Goal: Task Accomplishment & Management: Manage account settings

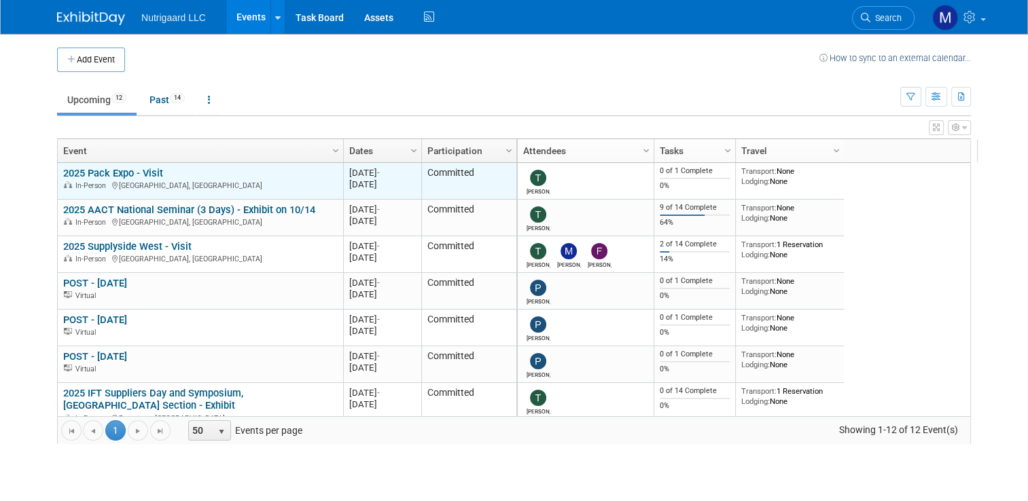
click at [129, 173] on link "2025 Pack Expo - Visit" at bounding box center [113, 173] width 100 height 12
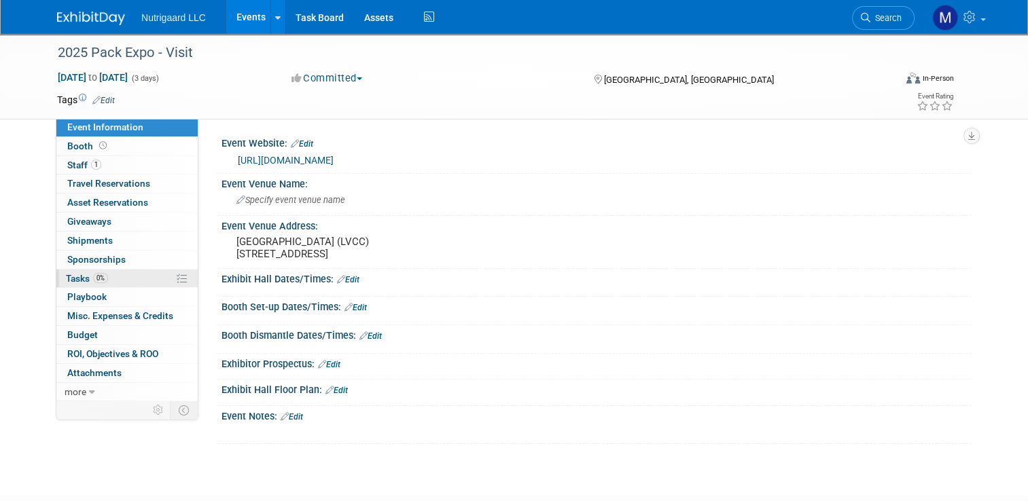
click at [74, 274] on span "Tasks 0%" at bounding box center [87, 278] width 42 height 11
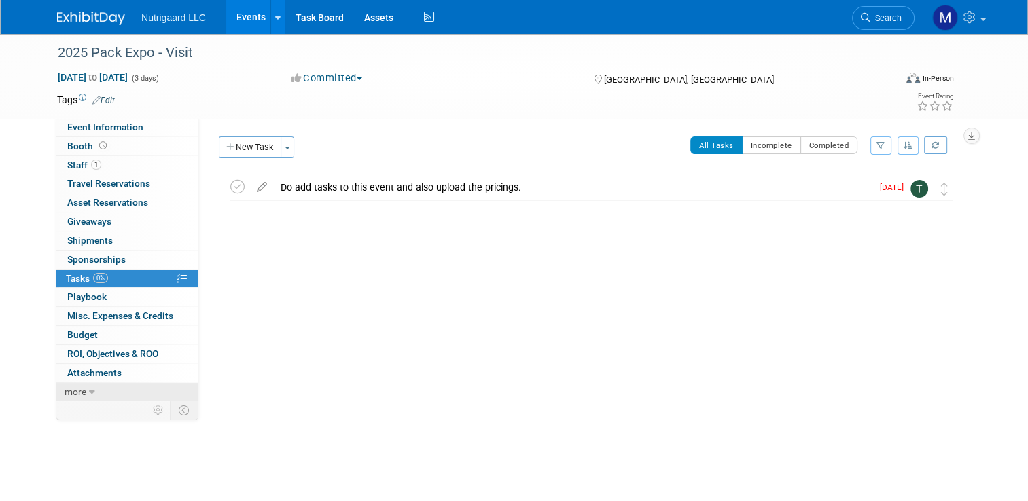
click at [65, 390] on span "more" at bounding box center [76, 392] width 22 height 11
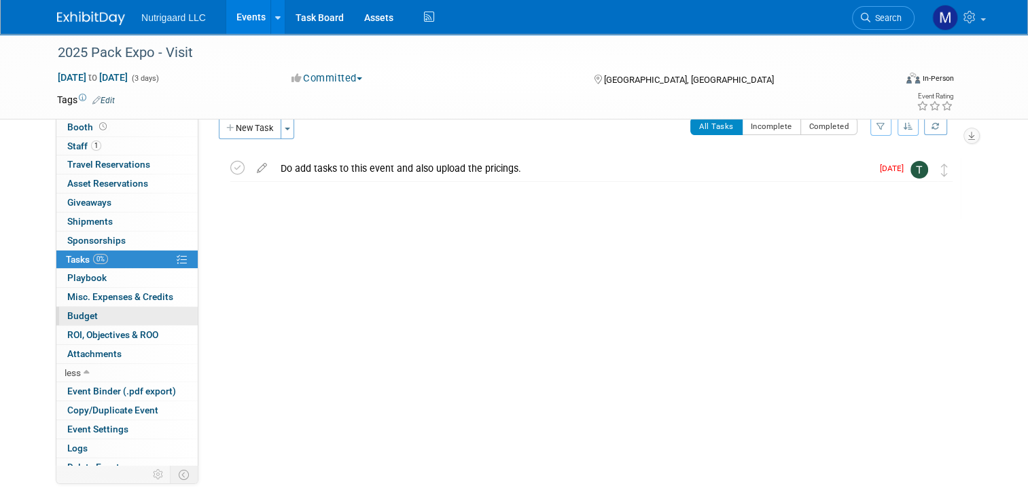
scroll to position [27, 0]
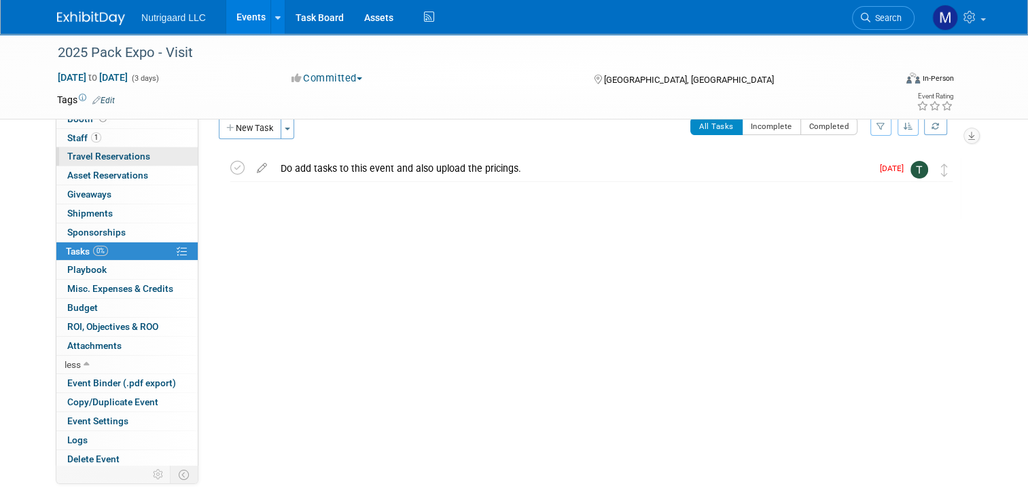
click at [121, 159] on span "Travel Reservations 0" at bounding box center [108, 156] width 83 height 11
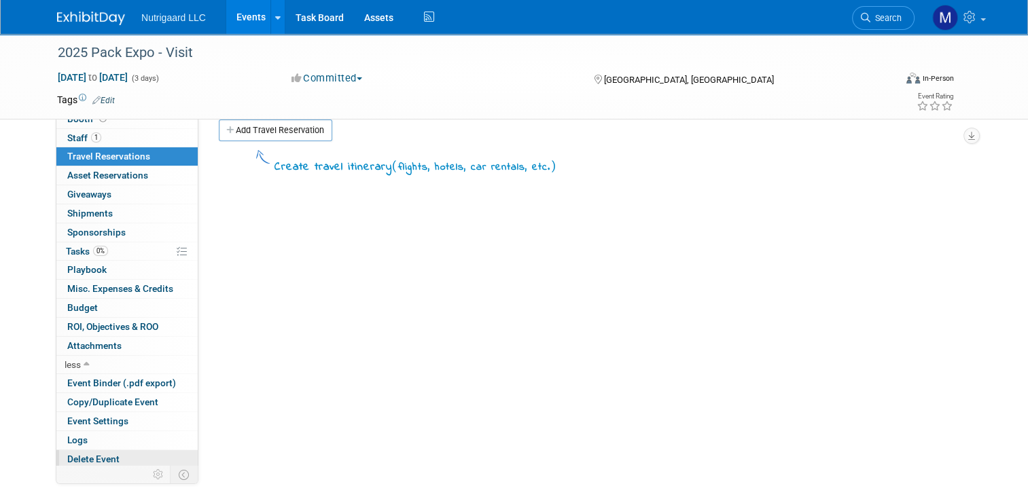
scroll to position [99, 0]
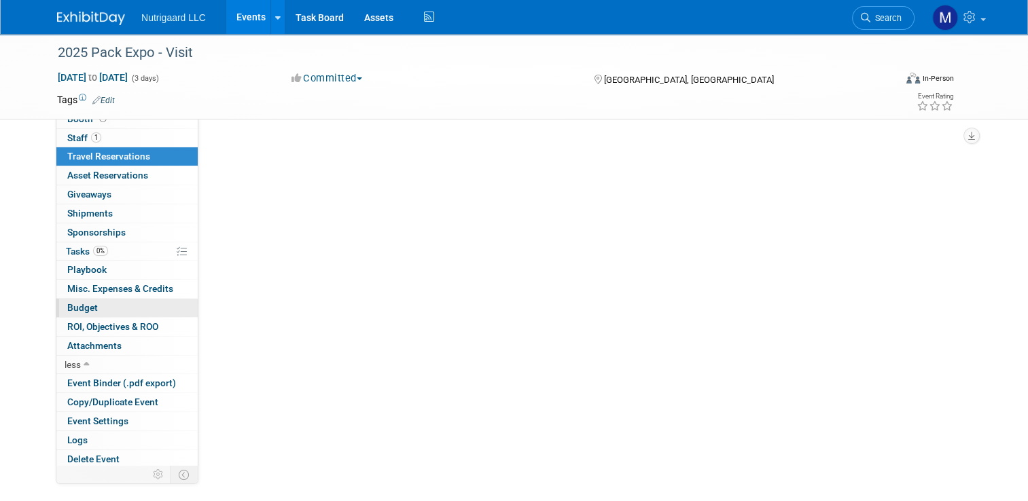
click at [84, 310] on span "Budget" at bounding box center [82, 307] width 31 height 11
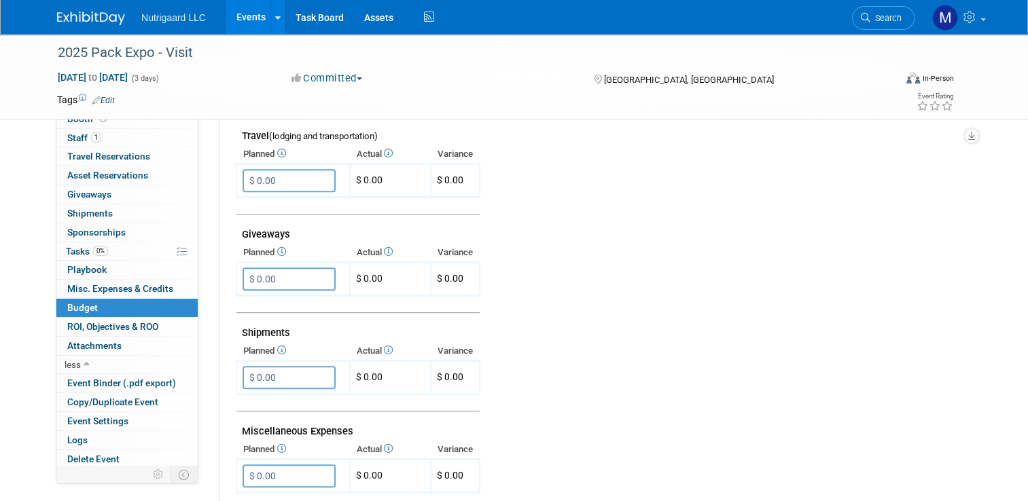
scroll to position [628, 0]
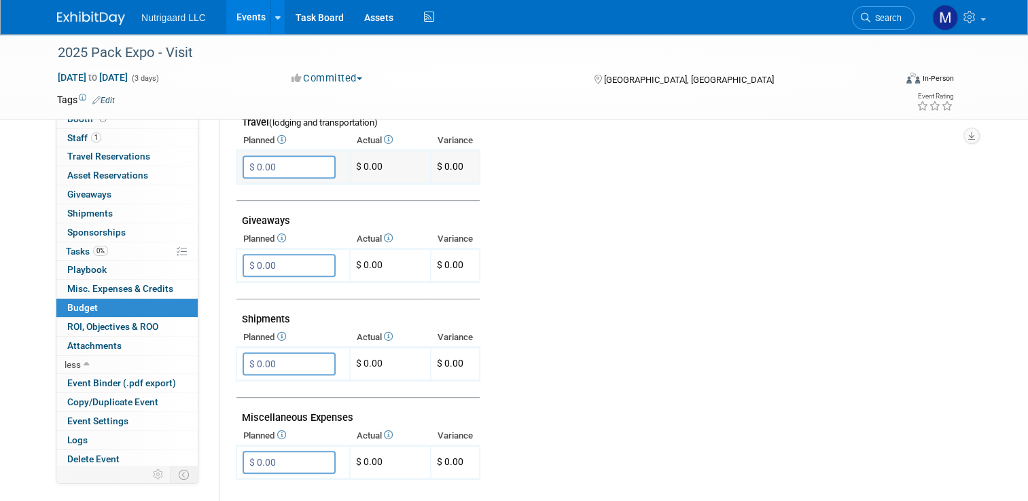
click at [305, 156] on input "$ 0.00" at bounding box center [289, 167] width 93 height 23
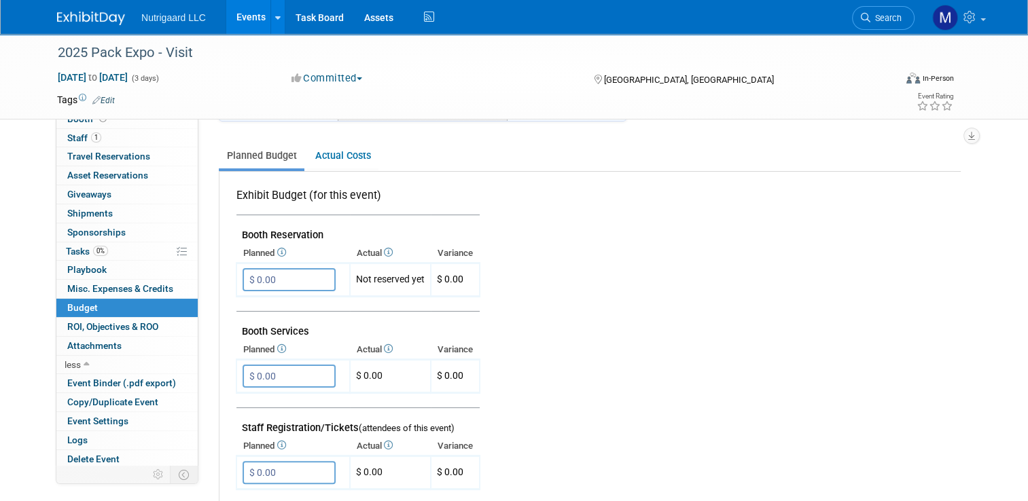
scroll to position [230, 0]
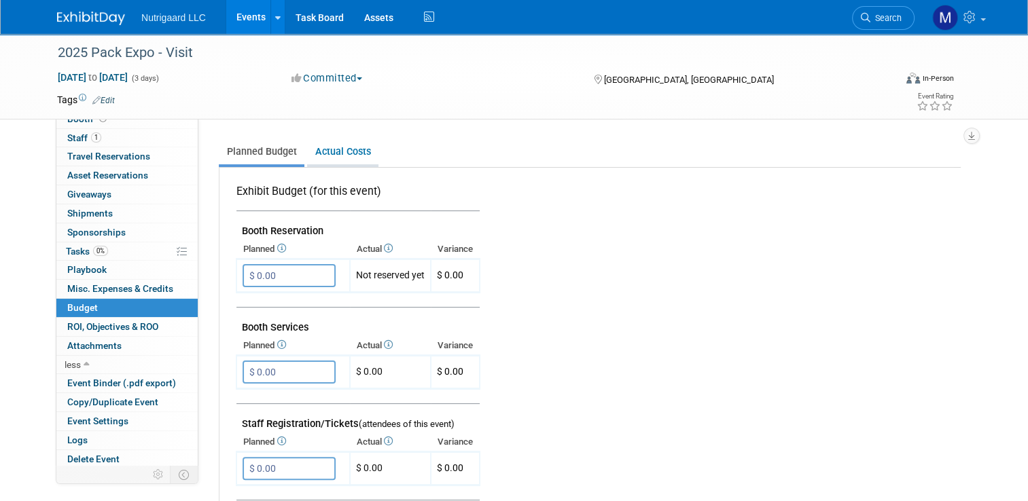
click at [307, 147] on link "Actual Costs" at bounding box center [342, 151] width 71 height 25
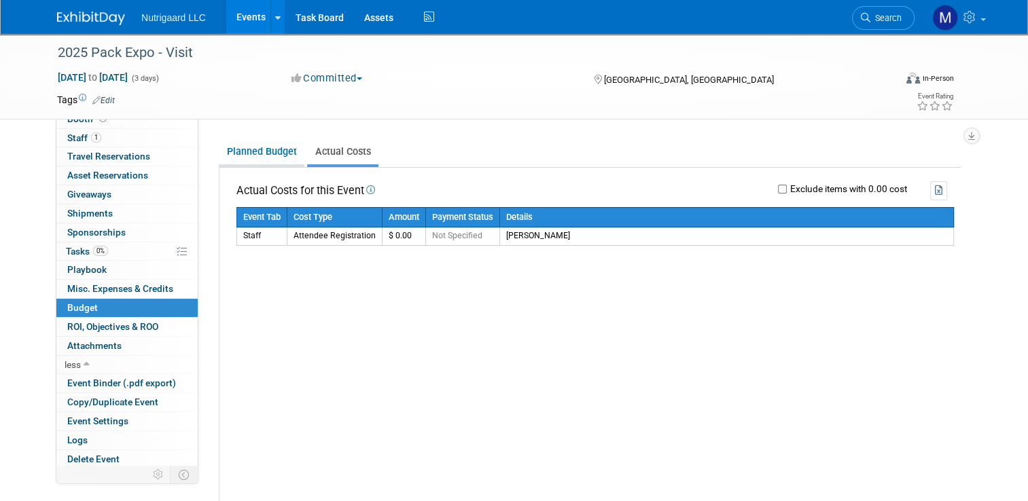
click at [246, 145] on link "Planned Budget" at bounding box center [262, 151] width 86 height 25
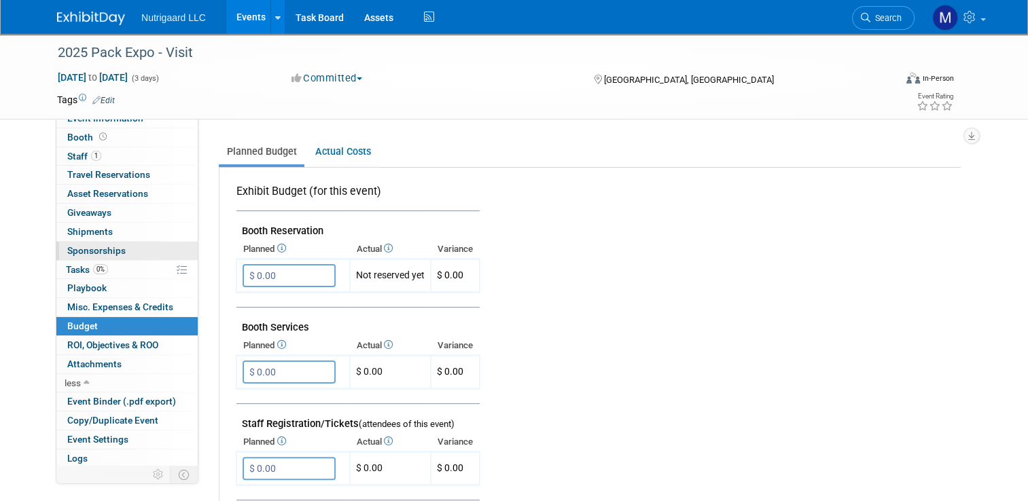
scroll to position [0, 0]
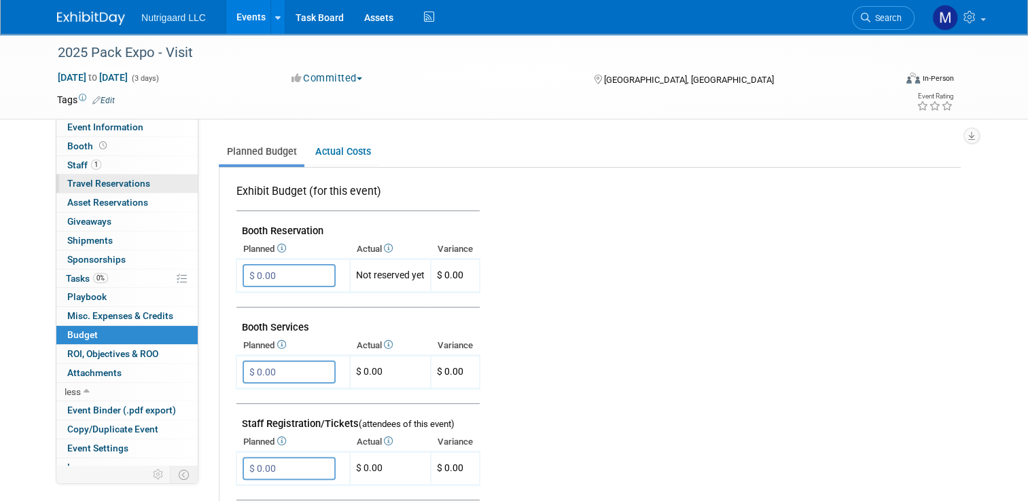
click at [114, 183] on span "Travel Reservations 0" at bounding box center [108, 183] width 83 height 11
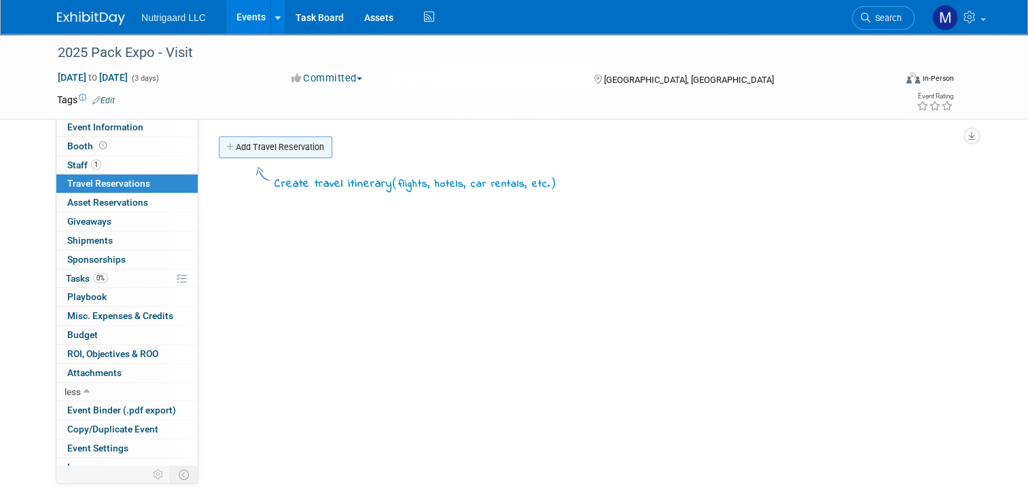
click at [245, 147] on link "Add Travel Reservation" at bounding box center [275, 148] width 113 height 22
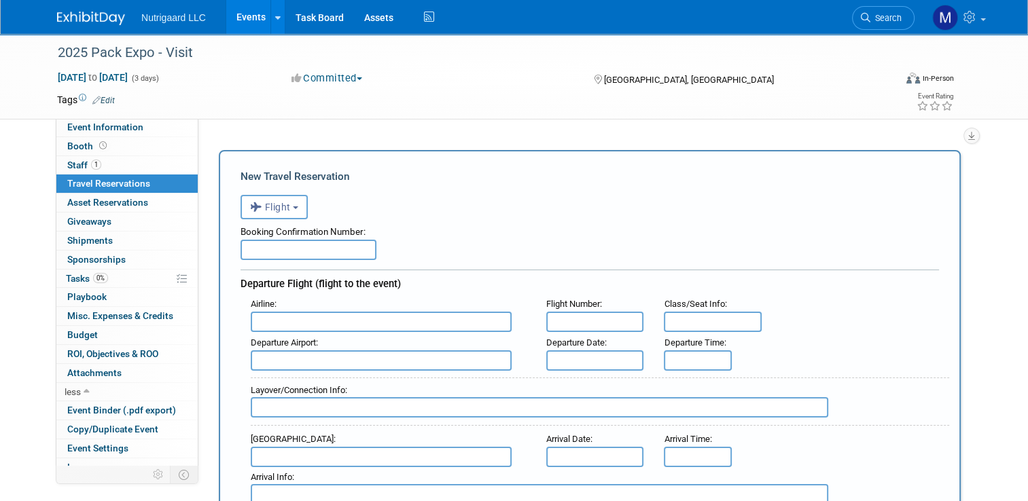
click at [298, 251] on input "text" at bounding box center [309, 250] width 136 height 20
paste input "ZHHKJY"
type input "ZHHKJY"
click at [290, 315] on input "text" at bounding box center [381, 322] width 261 height 20
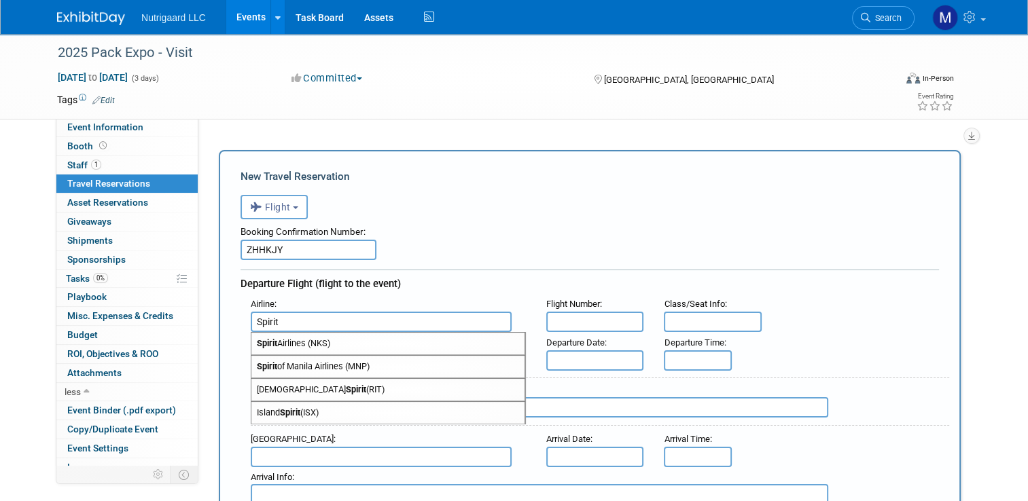
click at [278, 338] on span "Spirit Airlines (NKS)" at bounding box center [387, 344] width 273 height 22
type input "Spirit Airlines (NKS)"
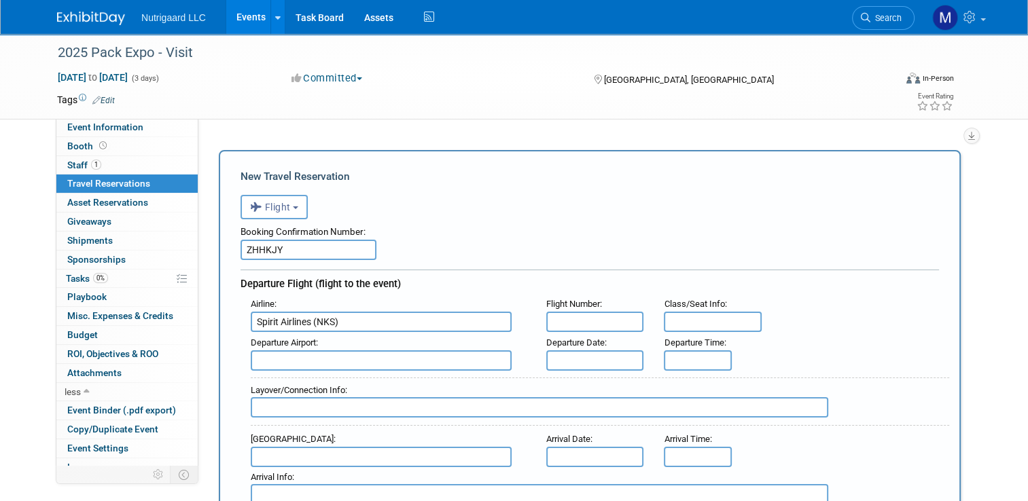
click at [582, 314] on input "text" at bounding box center [595, 322] width 98 height 20
click at [573, 316] on input "text" at bounding box center [595, 322] width 98 height 20
paste input "NK1877"
type input "NK1877"
click at [361, 352] on input "text" at bounding box center [381, 361] width 261 height 20
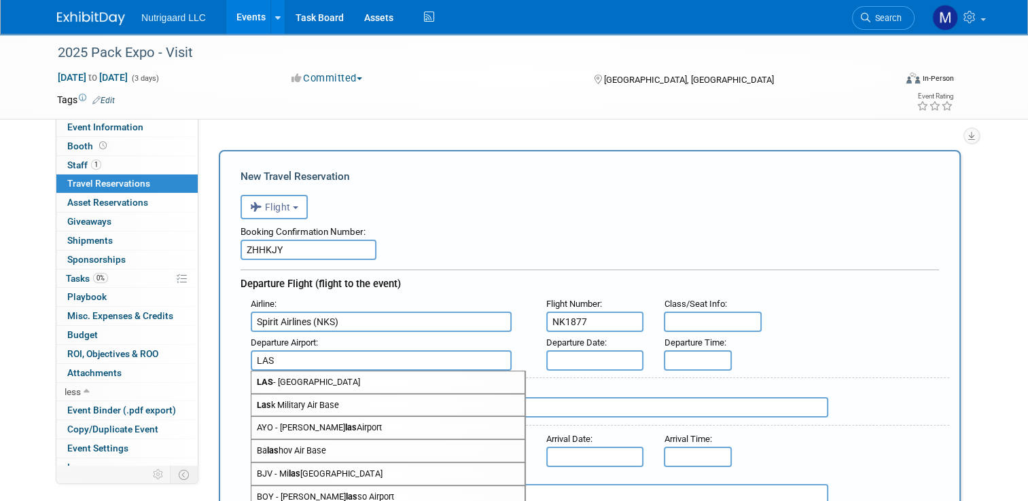
click at [300, 374] on span "LAS - McCarran International Airport" at bounding box center [387, 383] width 273 height 22
type input "LAS - McCarran International Airport"
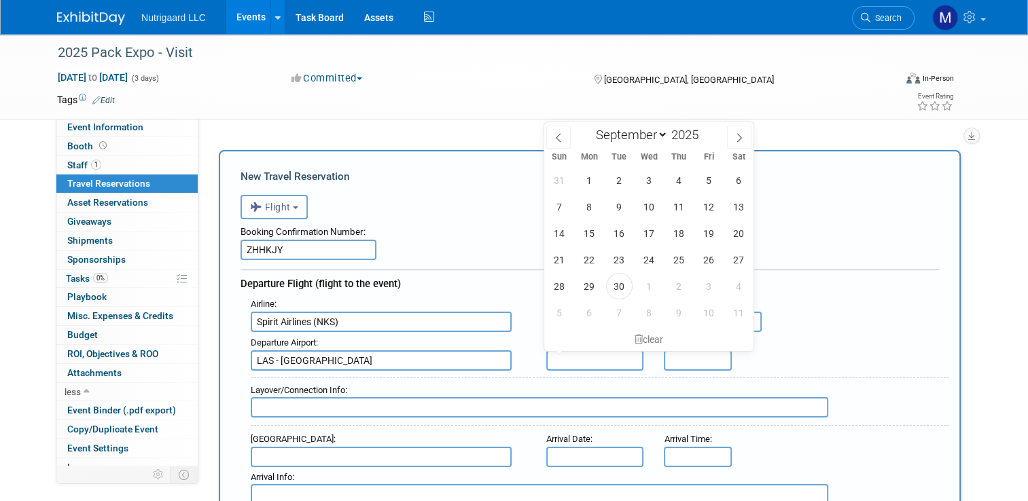
click at [563, 356] on input "text" at bounding box center [595, 361] width 98 height 20
click at [614, 290] on span "30" at bounding box center [619, 286] width 26 height 26
type input "Sep 30, 2025"
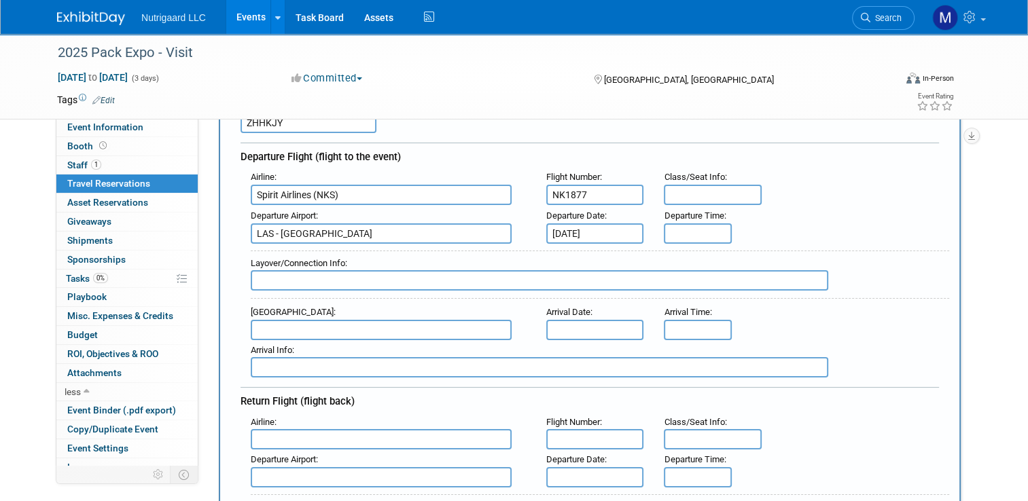
scroll to position [128, 0]
click at [258, 323] on input "text" at bounding box center [381, 329] width 261 height 20
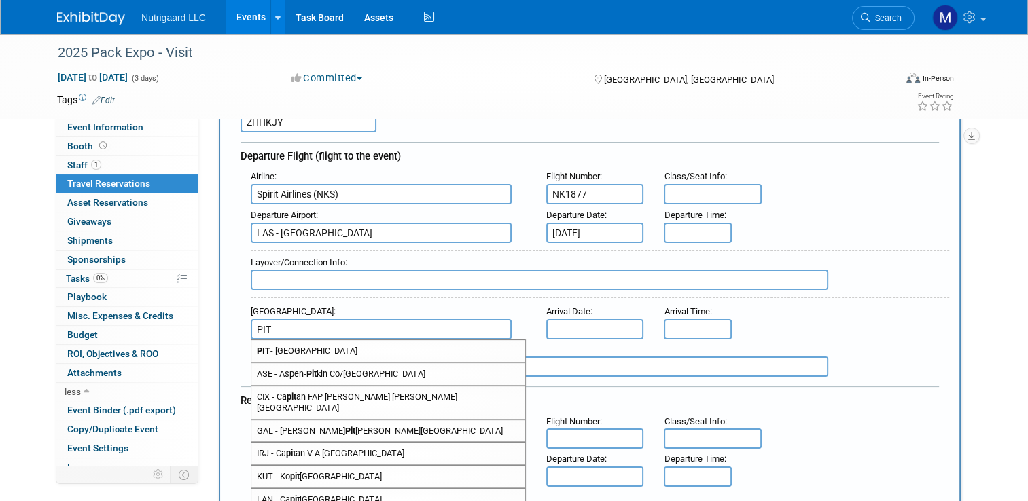
click at [300, 349] on span "PIT - Pittsburgh International Airport" at bounding box center [387, 351] width 273 height 22
type input "PIT - Pittsburgh International Airport"
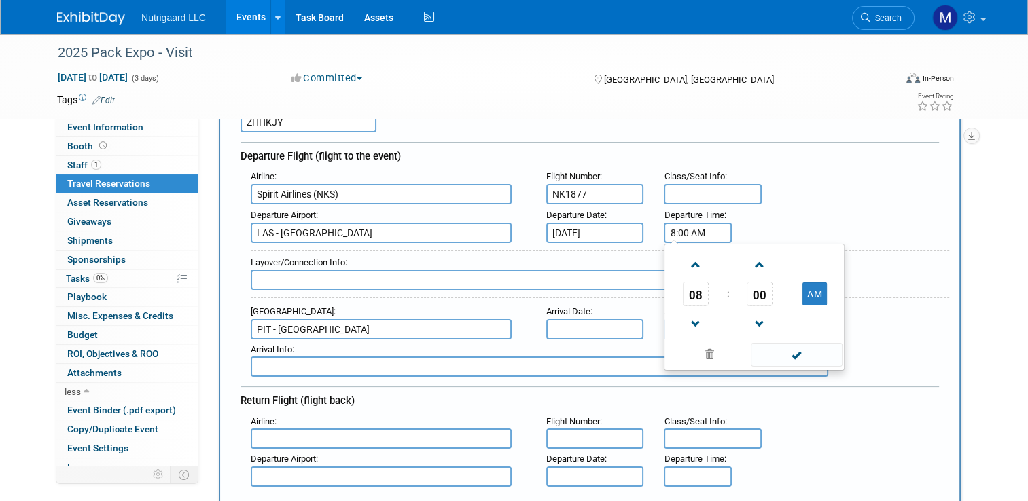
click at [702, 225] on input "8:00 AM" at bounding box center [698, 233] width 68 height 20
drag, startPoint x: 696, startPoint y: 262, endPoint x: 688, endPoint y: 262, distance: 8.2
click at [696, 262] on span at bounding box center [696, 265] width 24 height 24
type input "9:00 AM"
click at [614, 264] on div "Layover/Connection Info :" at bounding box center [600, 262] width 698 height 15
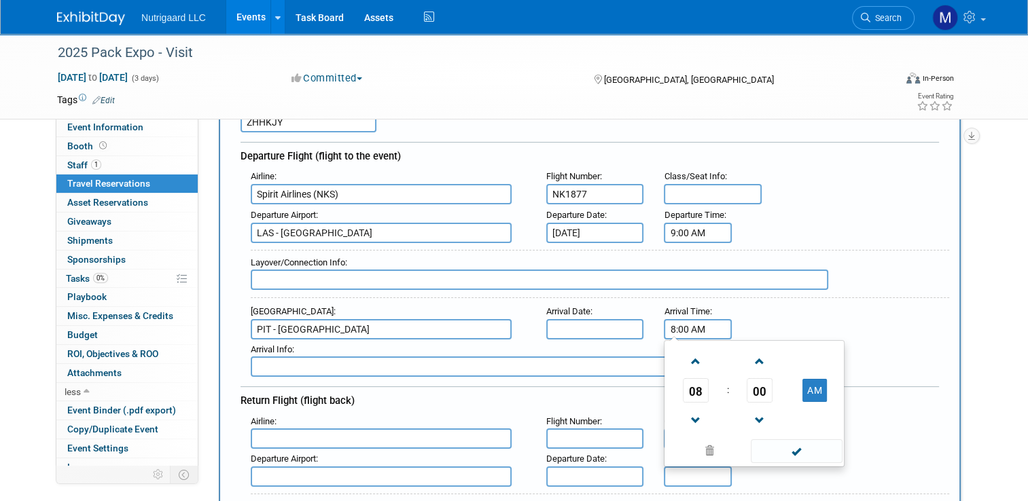
click at [696, 325] on input "8:00 AM" at bounding box center [698, 329] width 68 height 20
click at [693, 383] on span "08" at bounding box center [696, 390] width 26 height 24
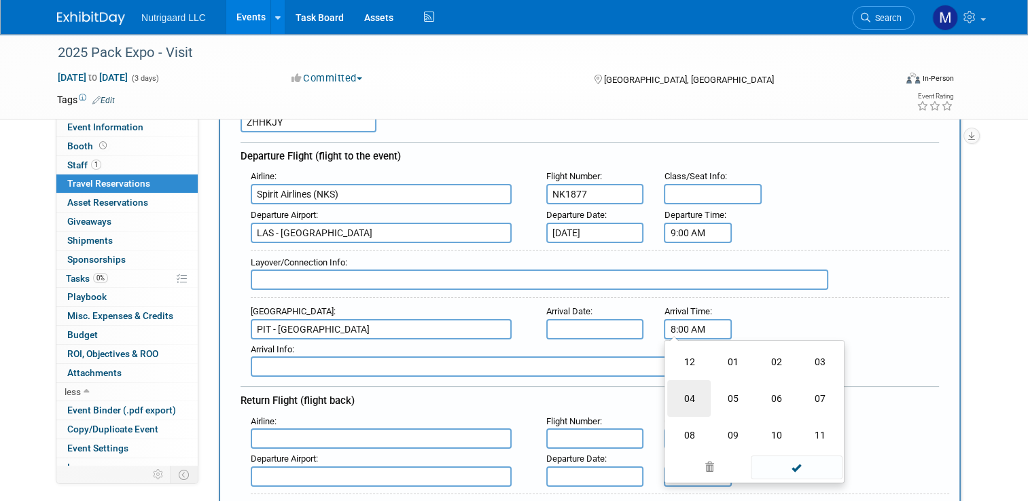
click at [692, 395] on td "04" at bounding box center [688, 398] width 43 height 37
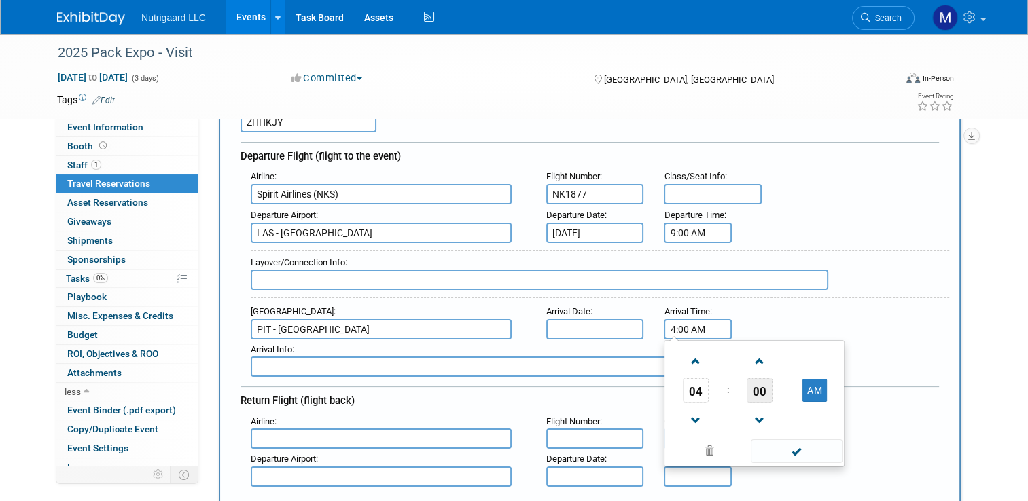
click at [756, 387] on span "00" at bounding box center [760, 390] width 26 height 24
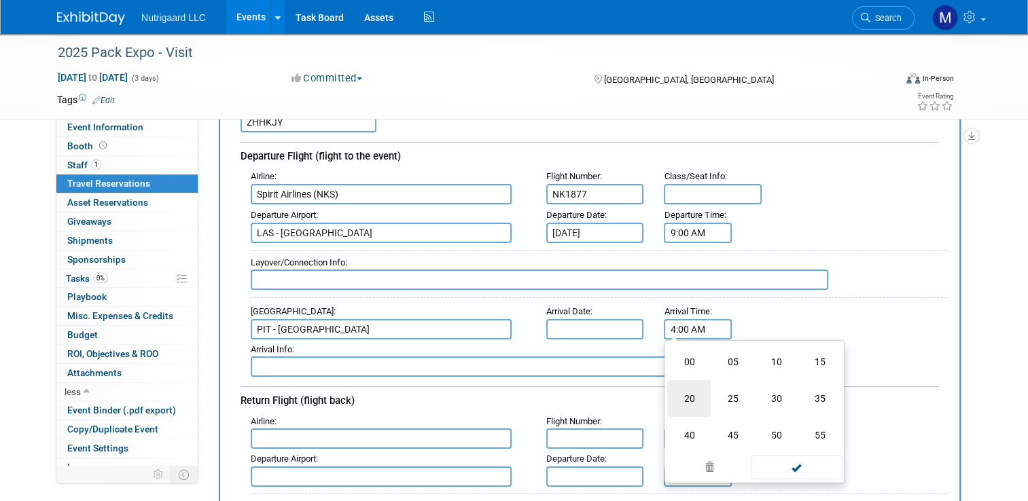
click at [701, 389] on td "20" at bounding box center [688, 398] width 43 height 37
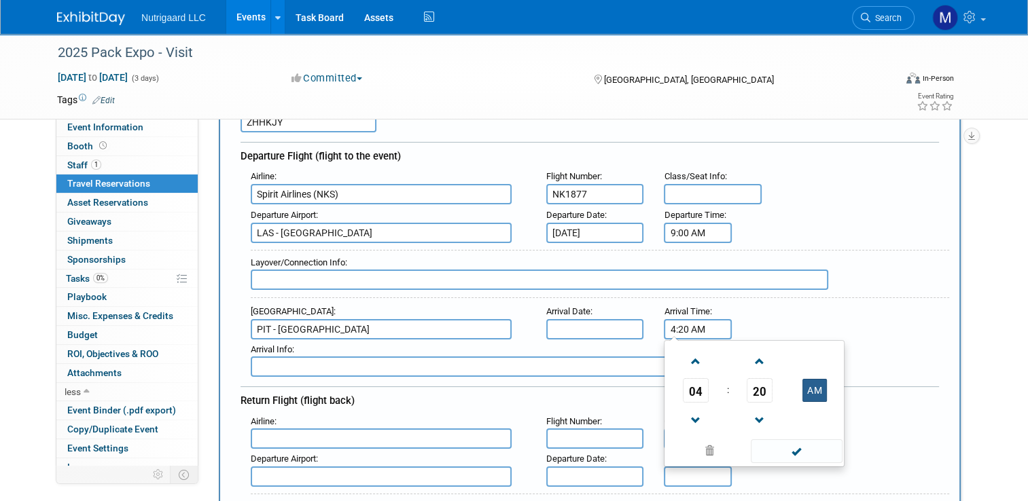
click at [817, 385] on button "AM" at bounding box center [814, 390] width 24 height 23
type input "4:20 PM"
click at [845, 323] on div "Arrival Airport : PIT - Pittsburgh International Airport Arrival Date : Arrival…" at bounding box center [595, 321] width 709 height 38
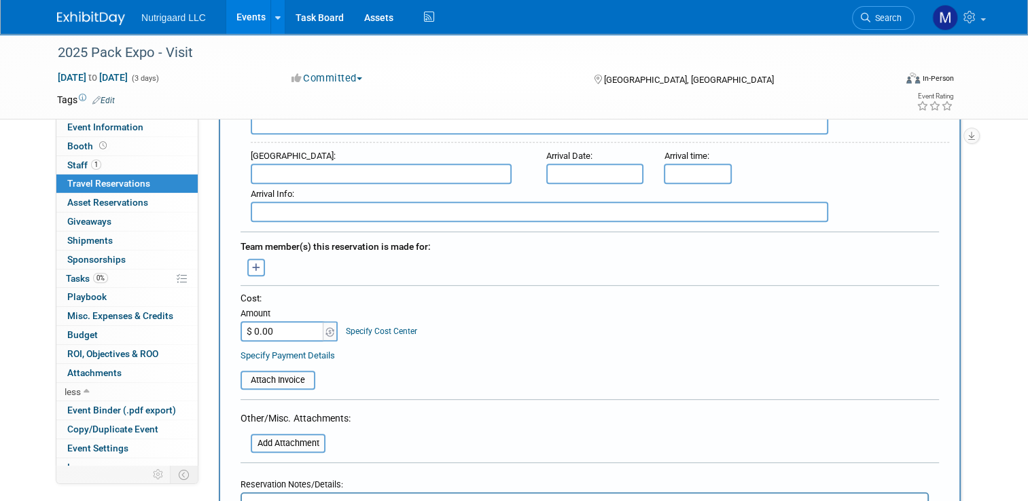
scroll to position [534, 0]
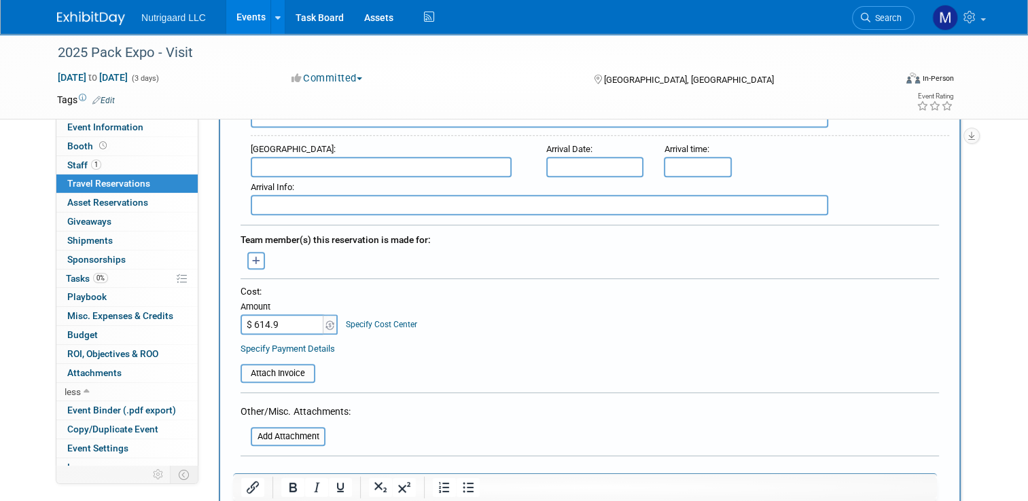
type input "$ 614.98"
click at [496, 285] on div "Cost:" at bounding box center [590, 291] width 698 height 13
click at [296, 366] on input "file" at bounding box center [233, 374] width 162 height 16
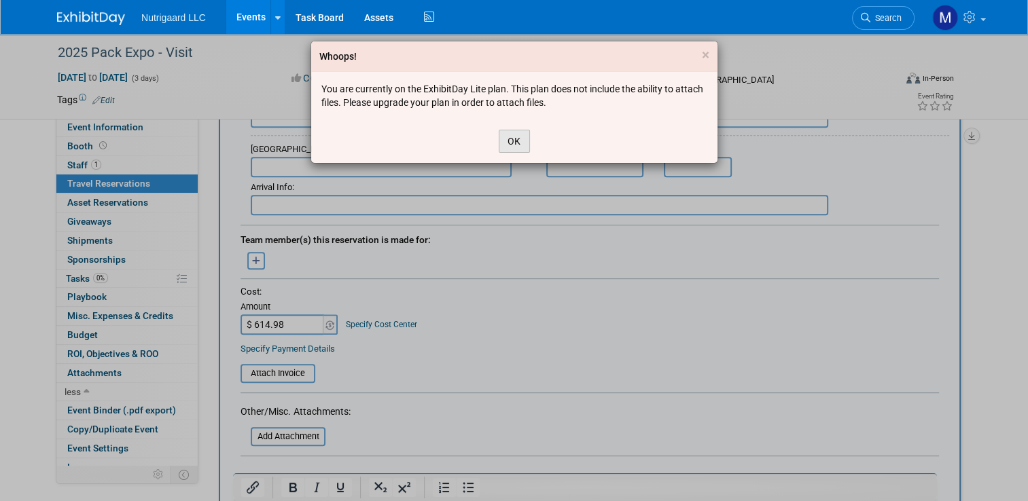
click at [513, 141] on button "OK" at bounding box center [514, 141] width 31 height 23
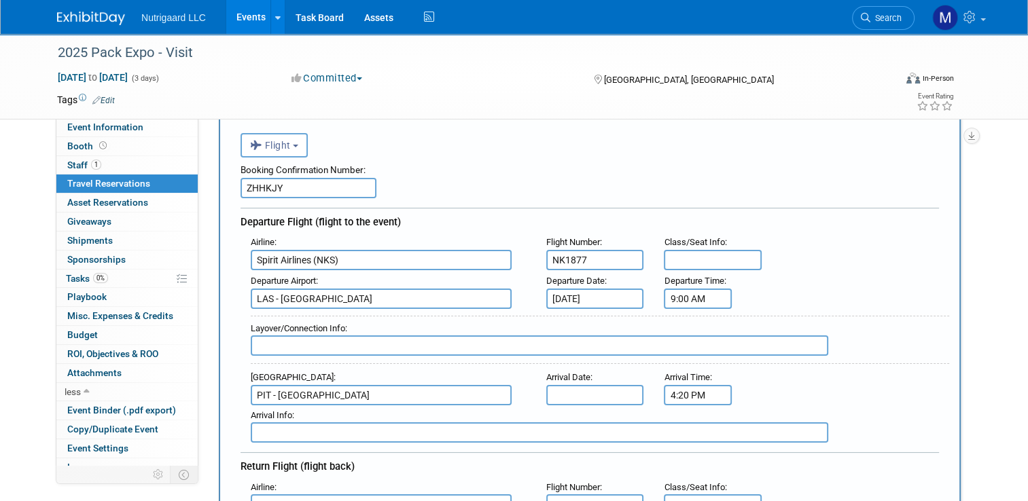
scroll to position [56, 0]
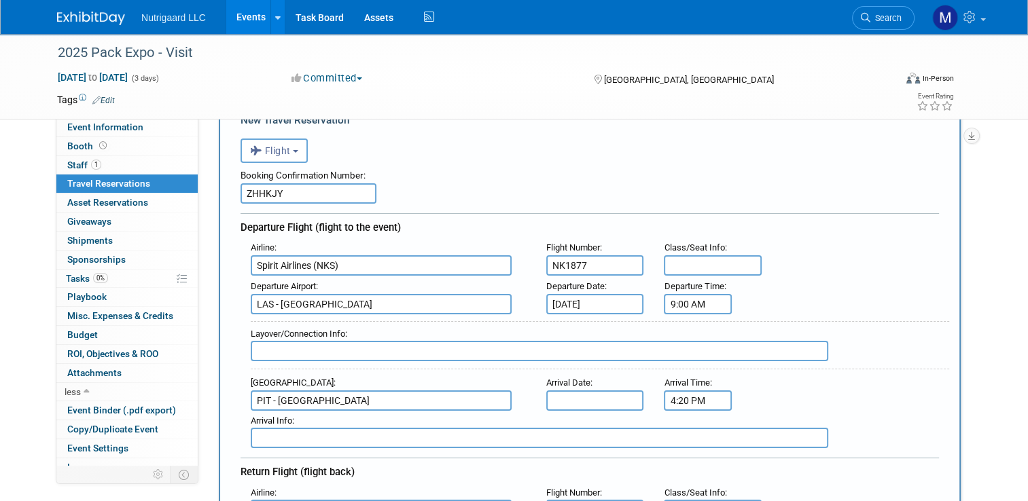
drag, startPoint x: 345, startPoint y: 264, endPoint x: 236, endPoint y: 264, distance: 108.7
click at [241, 264] on div "Airline : Spirit Airlines (NKS)" at bounding box center [389, 257] width 296 height 38
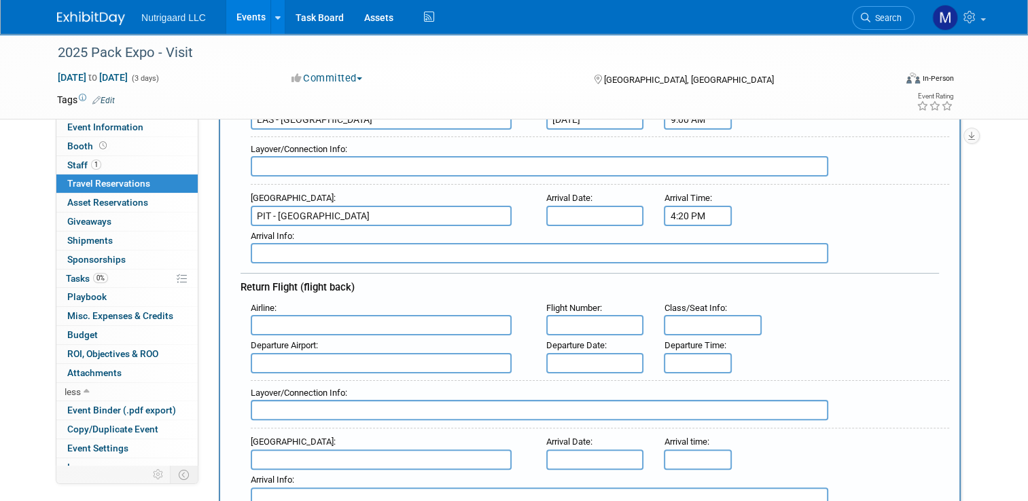
scroll to position [249, 0]
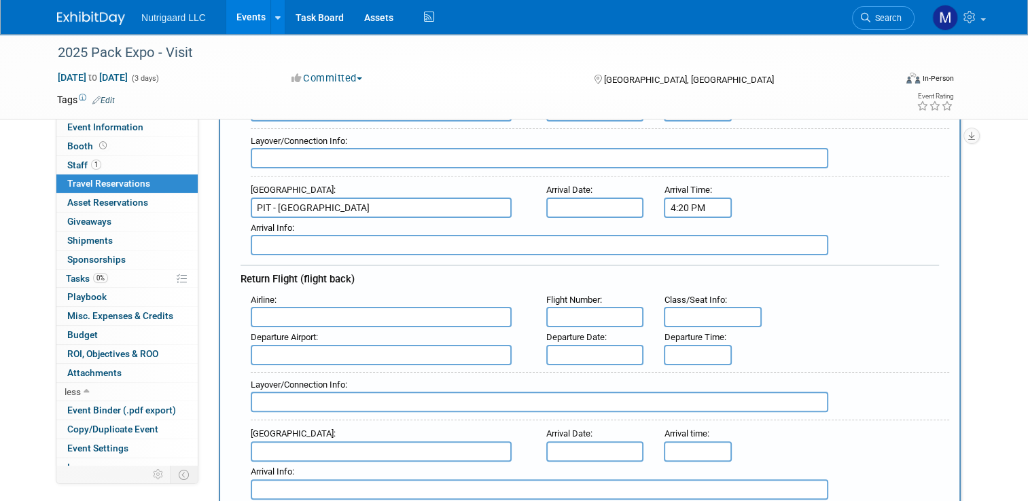
click at [251, 307] on input "text" at bounding box center [381, 317] width 261 height 20
paste input "Spirit Airlines (NKS)"
type input "Spirit Airlines (NKS)"
click at [308, 334] on strong "Spirit Airlines (NKS)" at bounding box center [295, 339] width 77 height 10
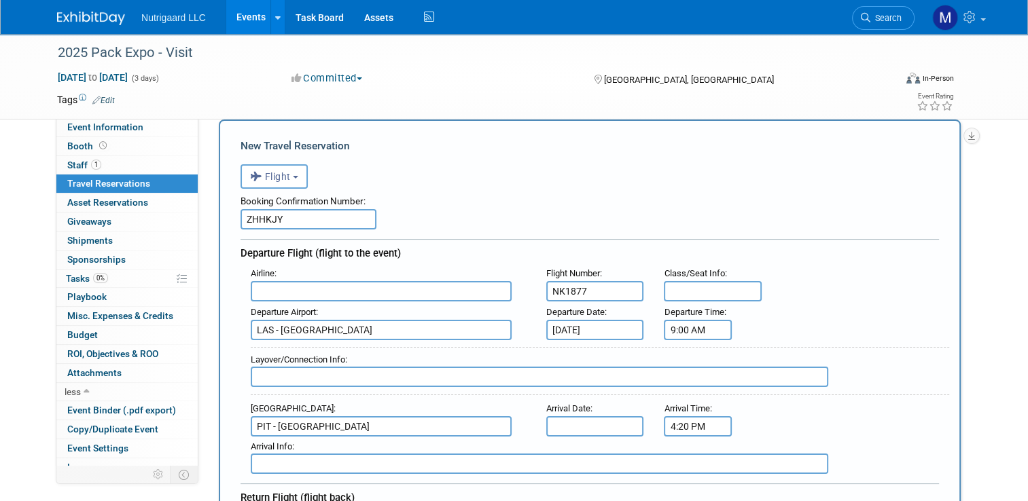
scroll to position [29, 0]
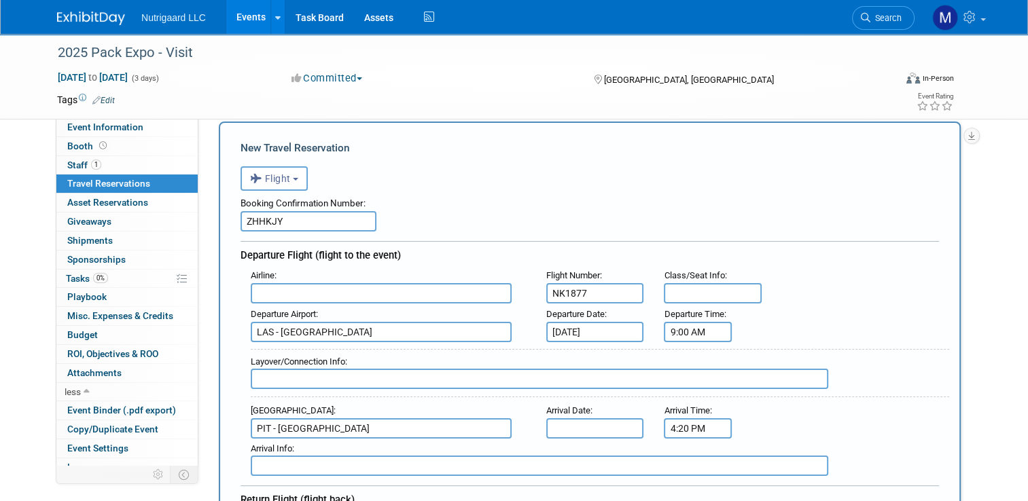
drag, startPoint x: 554, startPoint y: 289, endPoint x: 503, endPoint y: 289, distance: 51.0
click at [503, 289] on div "Airline : Flight Number : NK1877 Class/Seat Info :" at bounding box center [595, 285] width 709 height 39
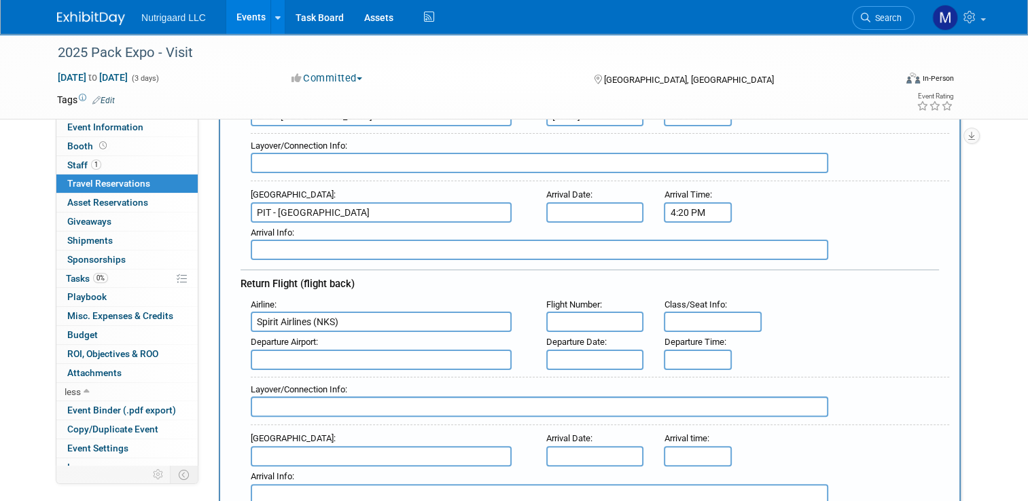
scroll to position [245, 0]
click at [560, 311] on input "text" at bounding box center [595, 321] width 98 height 20
paste input "NK1877"
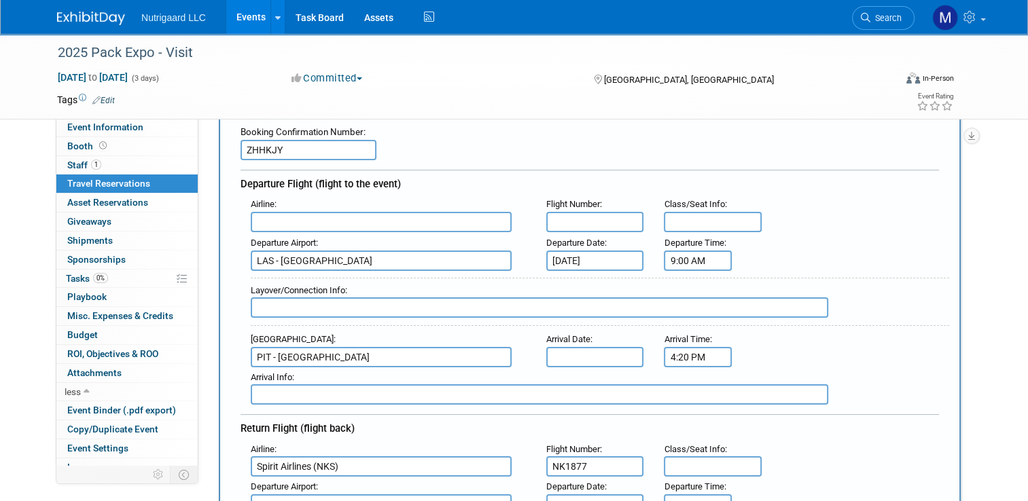
scroll to position [61, 0]
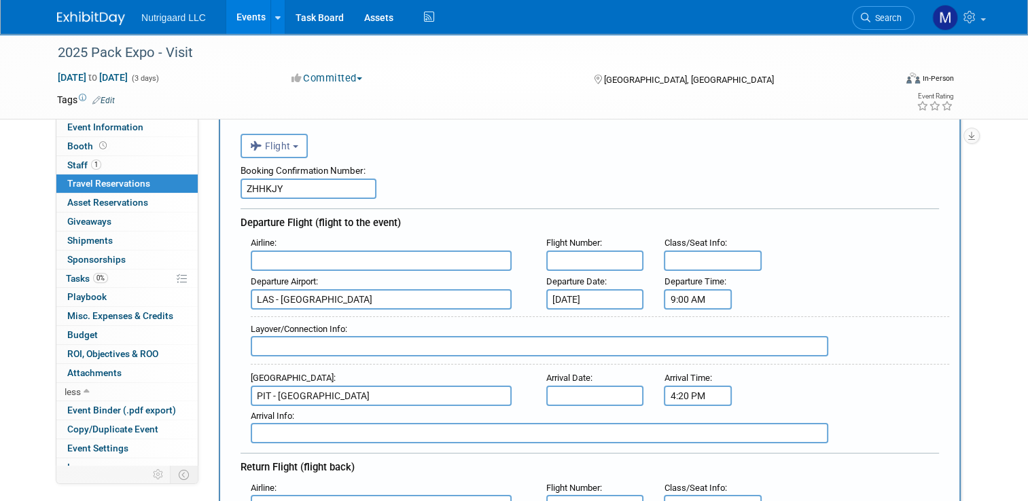
type input "NK1877"
drag, startPoint x: 427, startPoint y: 296, endPoint x: 220, endPoint y: 296, distance: 206.6
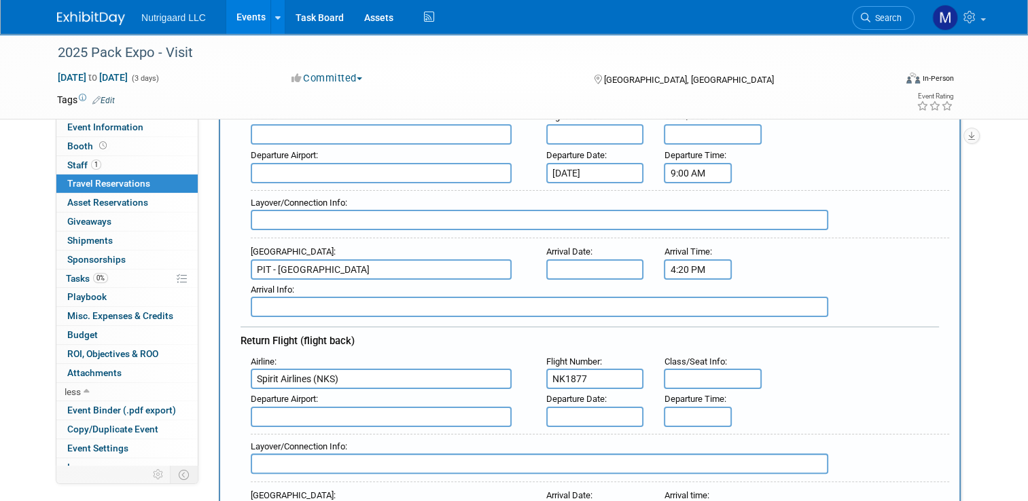
scroll to position [188, 0]
click at [280, 410] on input "text" at bounding box center [381, 416] width 261 height 20
paste input "LAS - McCarran International Airport"
type input "LAS - McCarran International Airport"
click at [321, 433] on strong "LAS - McCarran International Airport" at bounding box center [311, 438] width 109 height 10
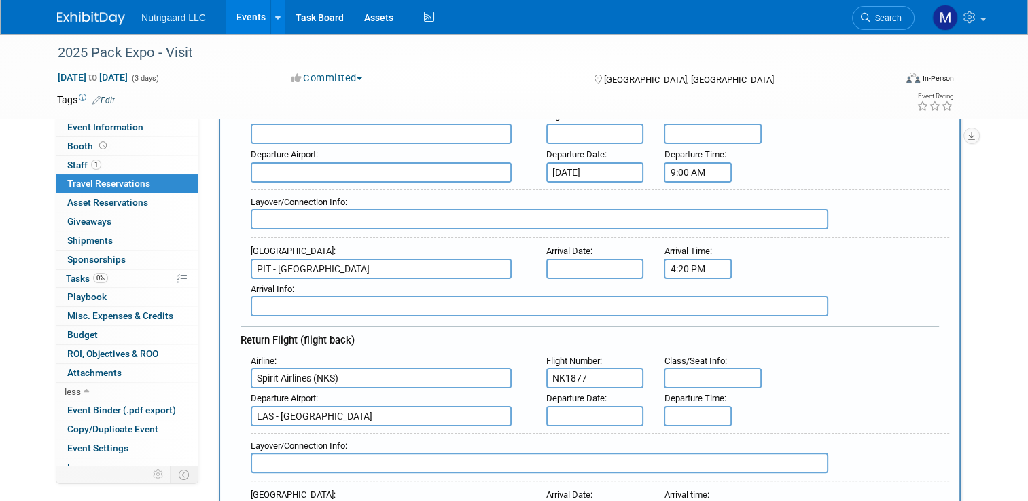
drag, startPoint x: 421, startPoint y: 266, endPoint x: 215, endPoint y: 266, distance: 205.9
click at [219, 266] on div "New Travel Reservation <i class="fas fa-plane" style="padding: 6px 4px 6px 1px;…" at bounding box center [590, 470] width 742 height 1016
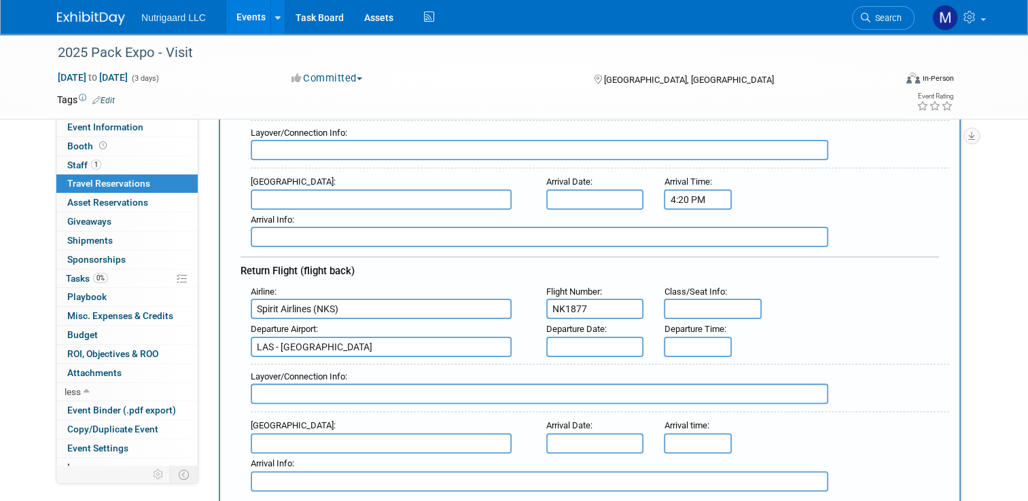
scroll to position [272, 0]
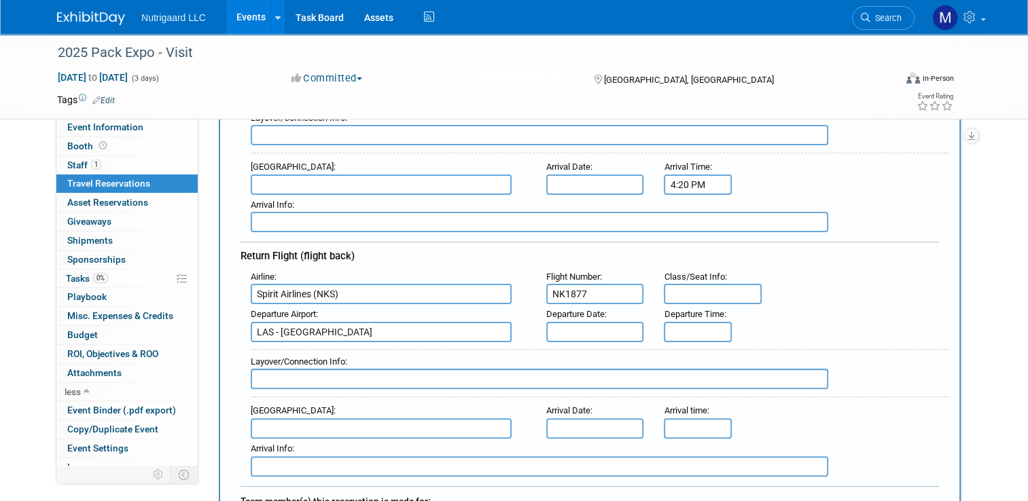
click at [281, 419] on input "text" at bounding box center [381, 429] width 261 height 20
paste input "PIT - Pittsburgh International Airport"
type input "PIT - Pittsburgh International Airport"
click at [339, 445] on strong "PIT - Pittsburgh International Airport" at bounding box center [310, 450] width 107 height 10
click at [573, 419] on input "text" at bounding box center [595, 429] width 98 height 20
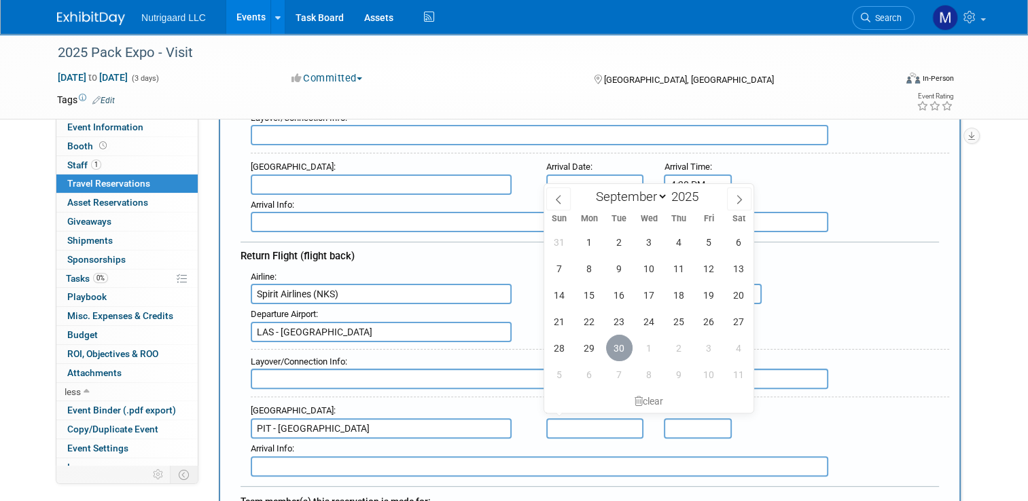
click at [620, 349] on span "30" at bounding box center [619, 348] width 26 height 26
type input "Sep 30, 2025"
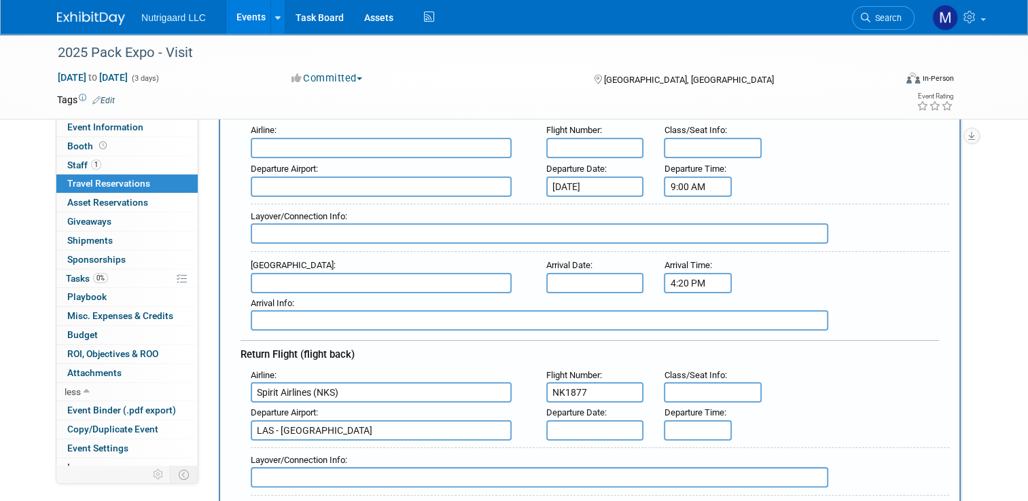
scroll to position [150, 0]
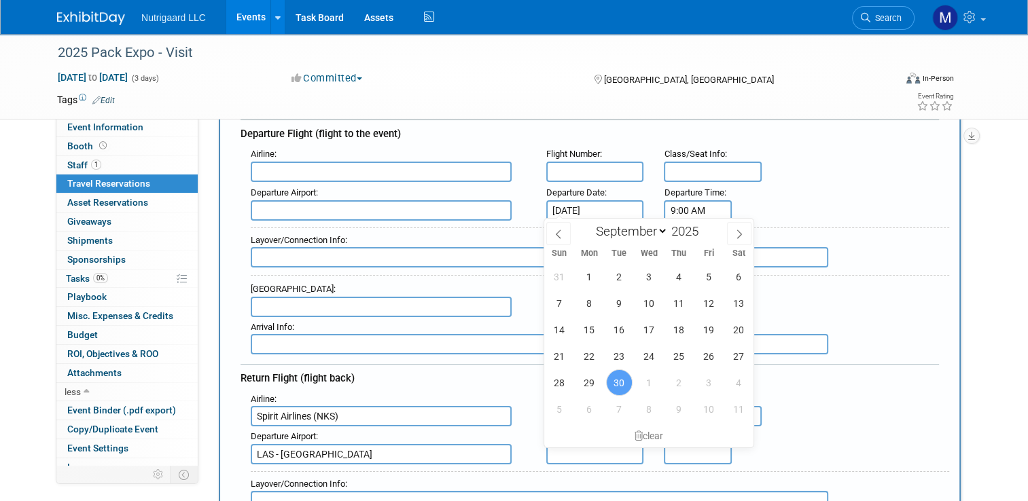
drag, startPoint x: 616, startPoint y: 205, endPoint x: 507, endPoint y: 205, distance: 108.7
click at [507, 205] on div "Departure Airport : Departure Date : Sep 30, 2025 Departure Time : 9:00 AM" at bounding box center [595, 202] width 709 height 38
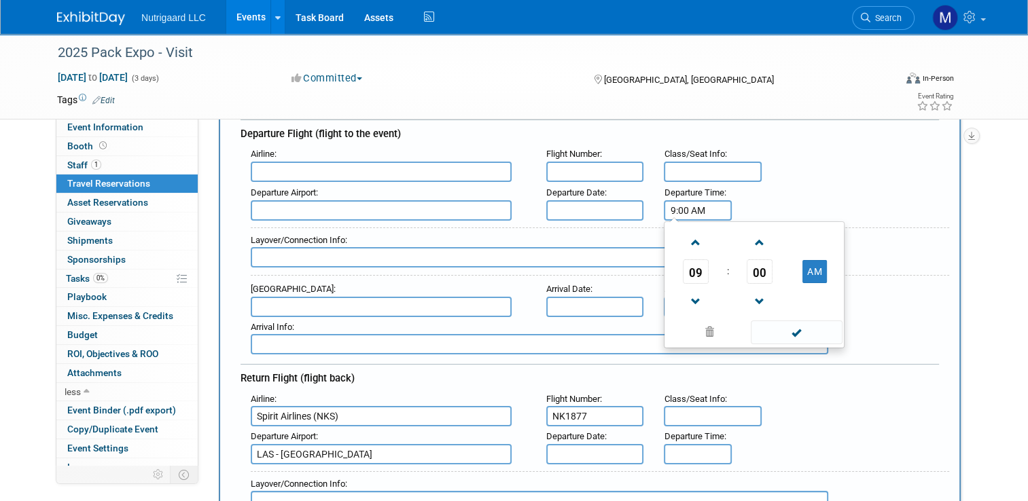
click at [730, 211] on input "9:00 AM" at bounding box center [698, 210] width 68 height 20
type input "9"
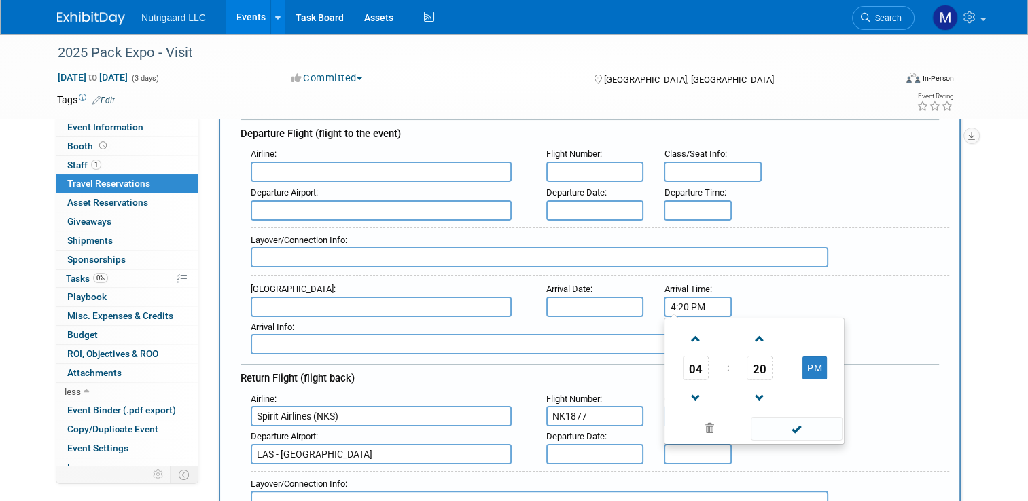
drag, startPoint x: 716, startPoint y: 300, endPoint x: 644, endPoint y: 304, distance: 72.1
click at [645, 303] on div "Arrival Airport : Arrival Date : Arrival Time : 4:20 PM 04 : 20 PM 12 01 02 03 …" at bounding box center [595, 298] width 709 height 38
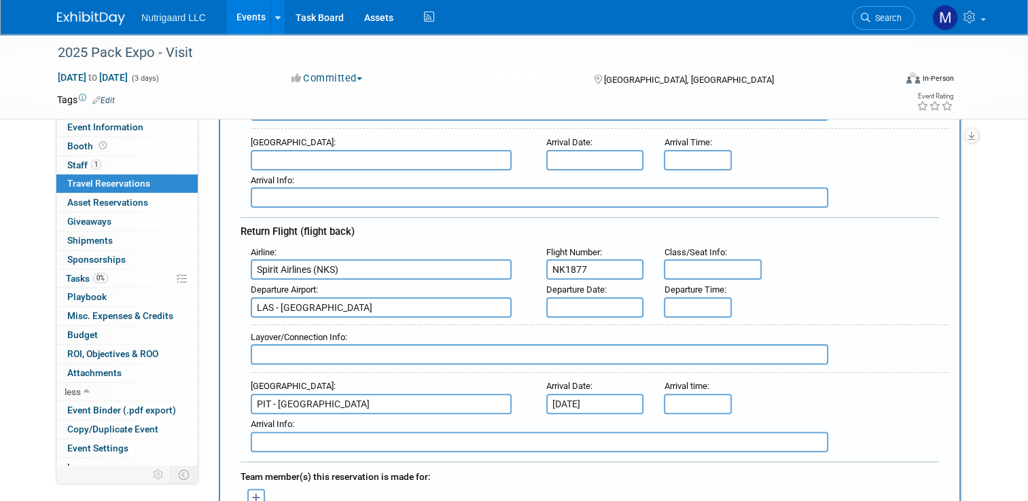
scroll to position [302, 0]
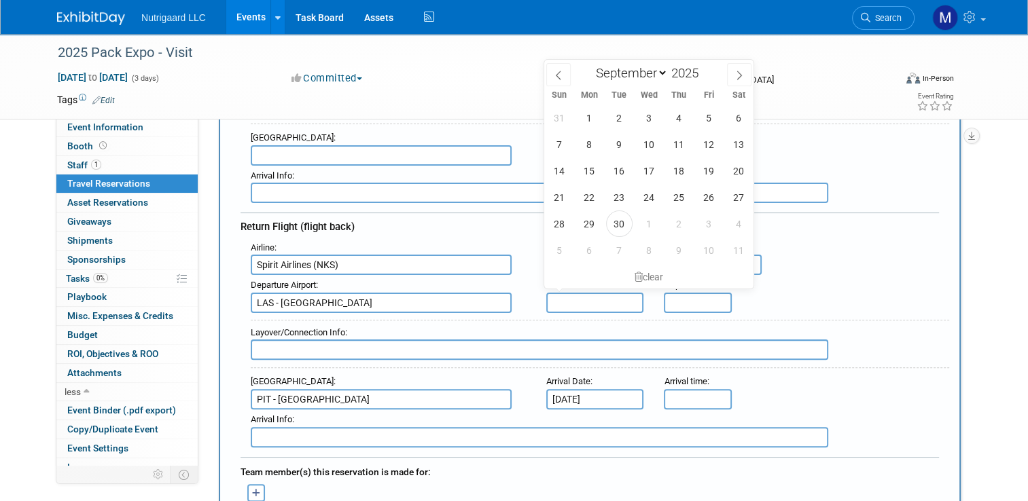
click at [584, 293] on input "text" at bounding box center [595, 303] width 98 height 20
click at [617, 228] on span "30" at bounding box center [619, 224] width 26 height 26
type input "Sep 30, 2025"
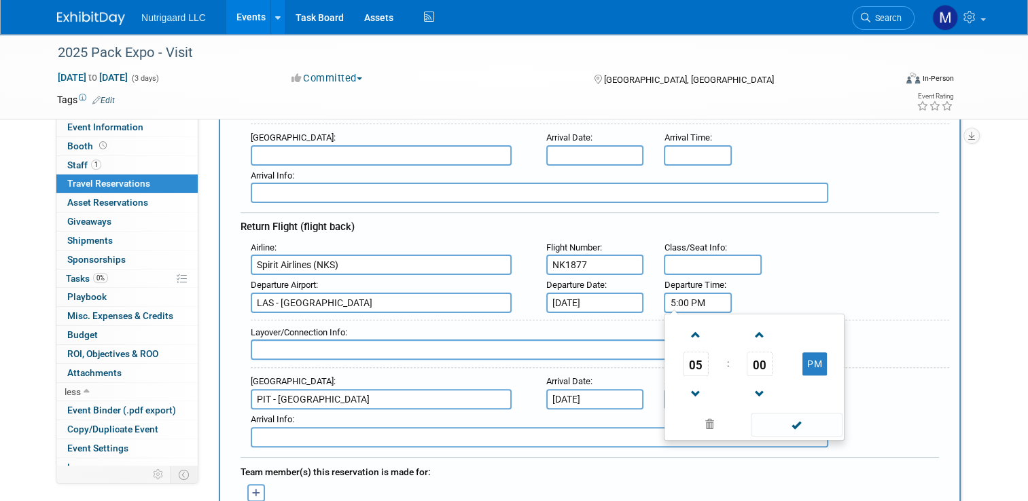
click at [685, 294] on input "5:00 PM" at bounding box center [698, 303] width 68 height 20
click at [692, 360] on span "05" at bounding box center [696, 364] width 26 height 24
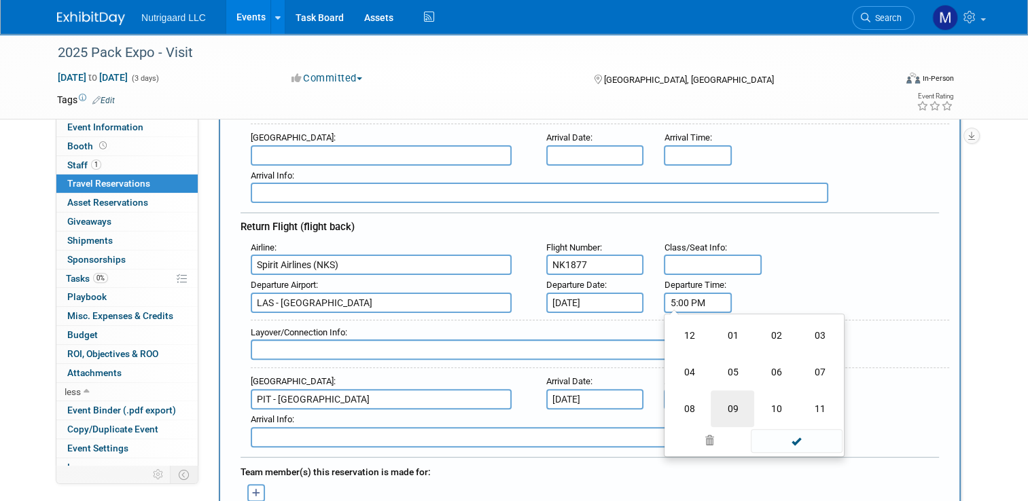
click at [741, 398] on td "09" at bounding box center [732, 409] width 43 height 37
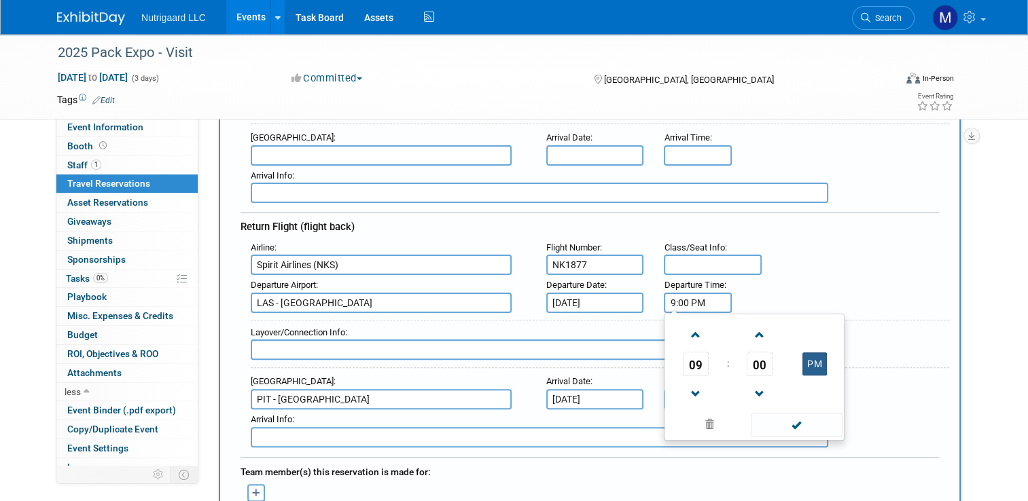
click at [818, 361] on button "PM" at bounding box center [814, 364] width 24 height 23
type input "9:00 AM"
click at [915, 331] on div "Layover/Connection Info :" at bounding box center [600, 332] width 698 height 15
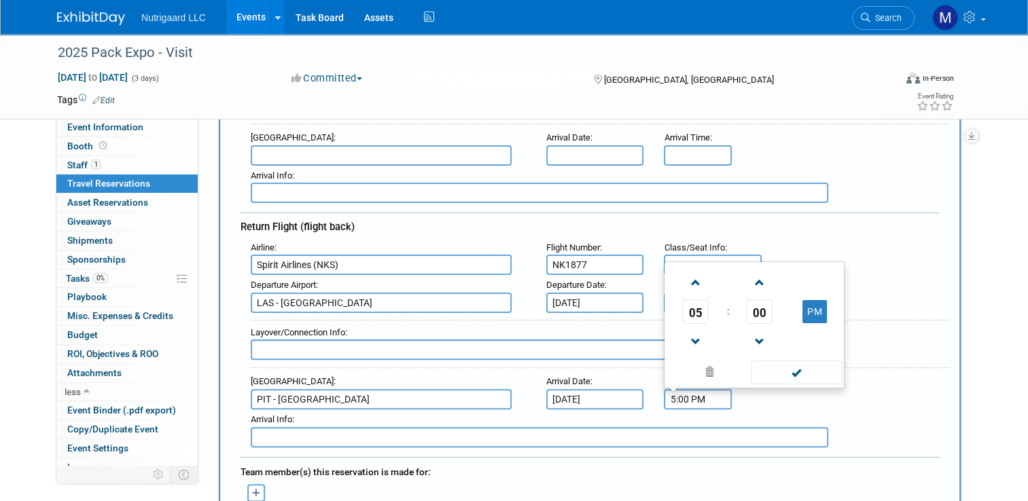
click at [706, 395] on input "5:00 PM" at bounding box center [698, 399] width 68 height 20
click at [703, 306] on span "05" at bounding box center [696, 312] width 26 height 24
click at [694, 299] on td "04" at bounding box center [688, 303] width 43 height 37
click at [762, 302] on span "00" at bounding box center [760, 312] width 26 height 24
click at [693, 298] on td "20" at bounding box center [688, 303] width 43 height 37
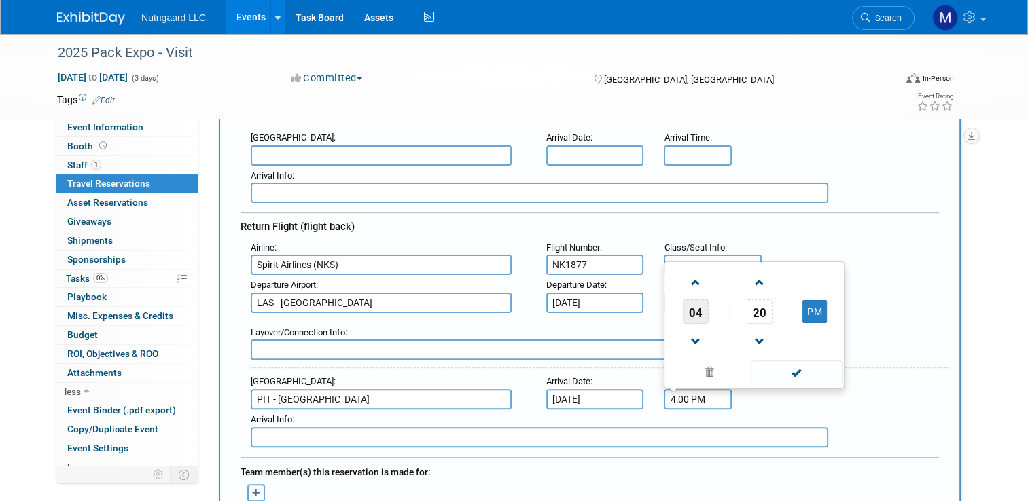
type input "4:20 PM"
click at [867, 325] on div "Layover/Connection Info :" at bounding box center [600, 332] width 698 height 15
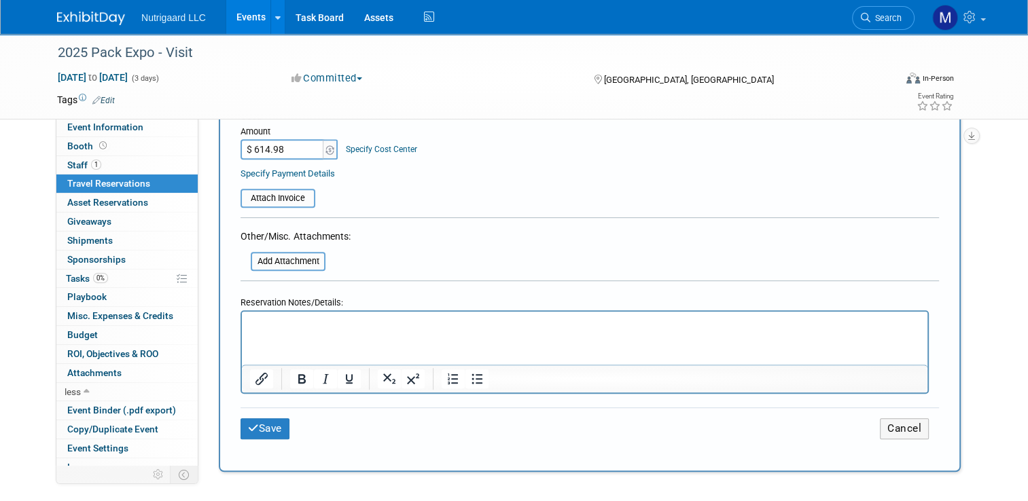
scroll to position [730, 0]
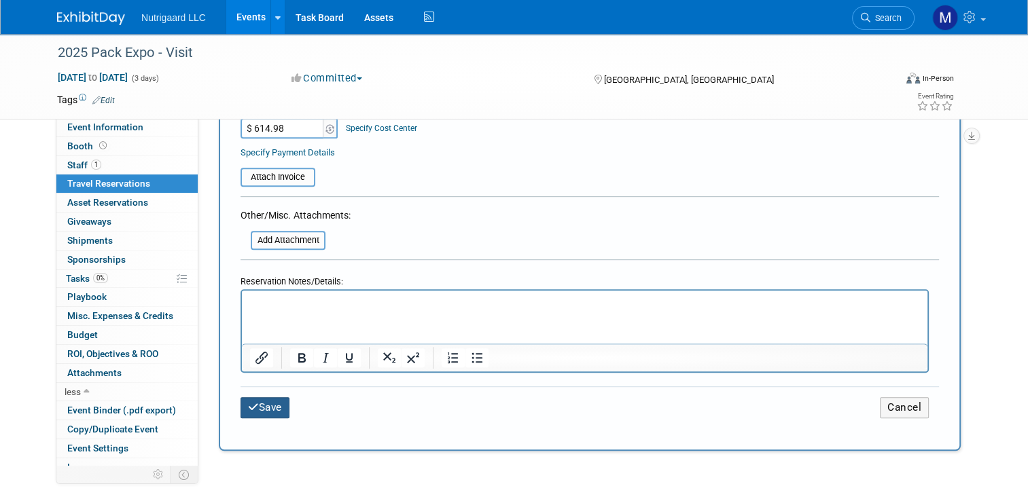
click at [268, 397] on button "Save" at bounding box center [265, 407] width 49 height 21
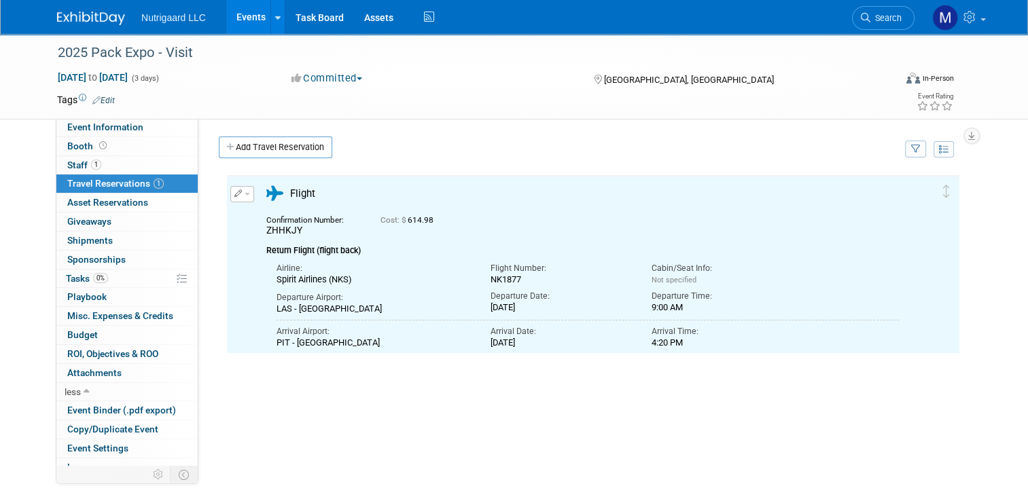
scroll to position [0, 0]
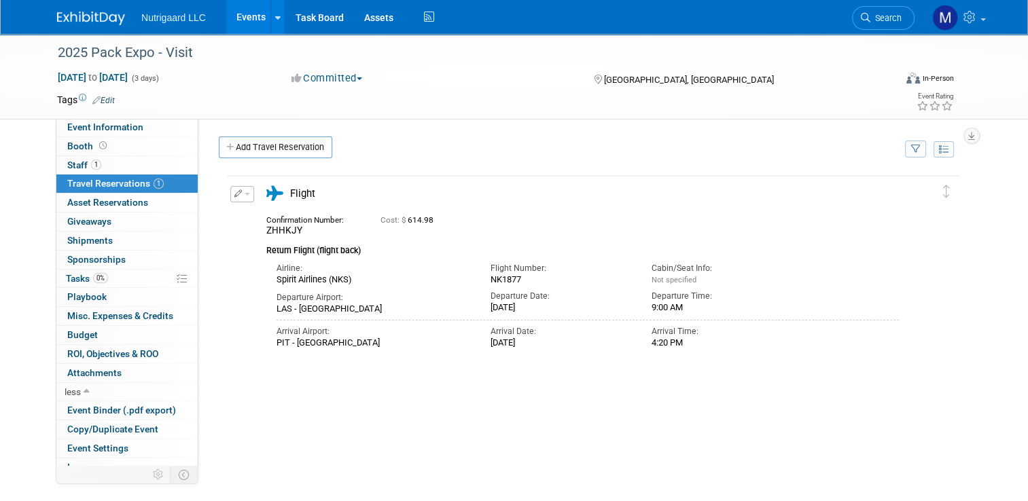
click at [230, 198] on button "button" at bounding box center [242, 194] width 24 height 16
click at [249, 214] on button "Edit Reservation" at bounding box center [288, 218] width 115 height 20
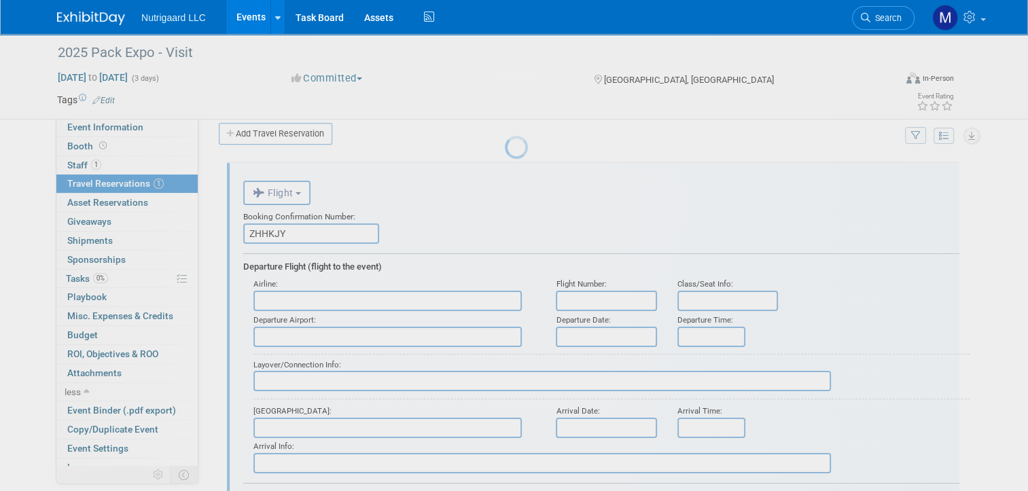
scroll to position [21, 0]
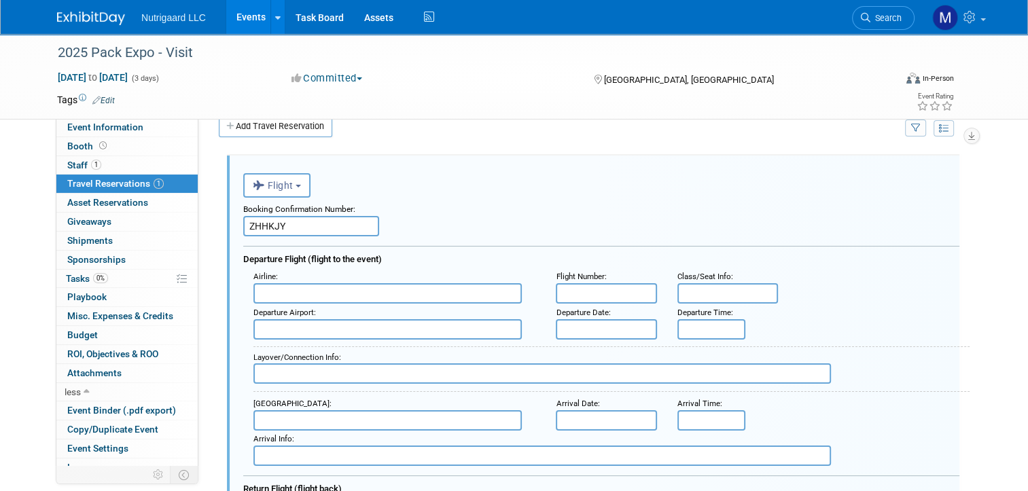
click at [359, 290] on input "text" at bounding box center [387, 293] width 268 height 20
type input "Spirit Airlines (NKS)"
click at [606, 293] on input "text" at bounding box center [606, 293] width 101 height 20
click at [387, 325] on input "text" at bounding box center [387, 329] width 268 height 20
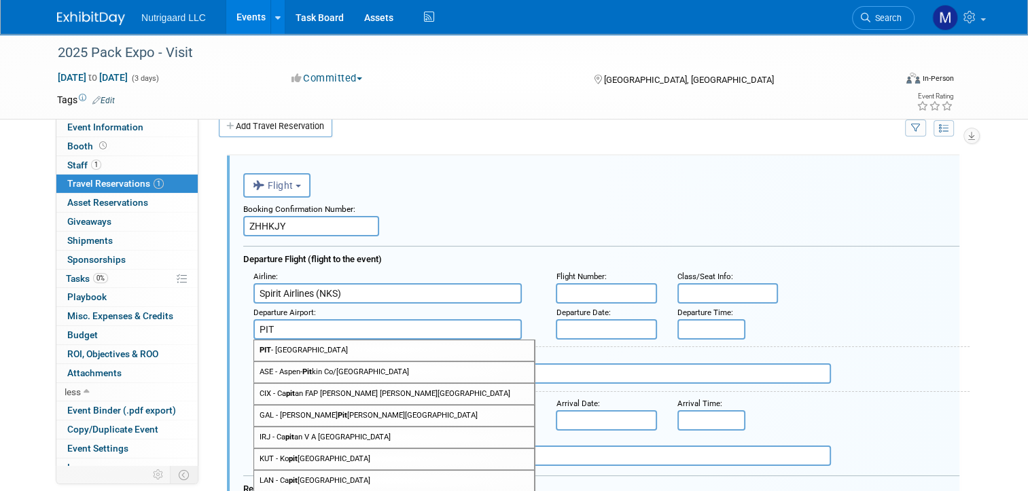
click at [368, 349] on span "PIT - Pittsburgh International Airport" at bounding box center [394, 350] width 280 height 20
type input "PIT - Pittsburgh International Airport"
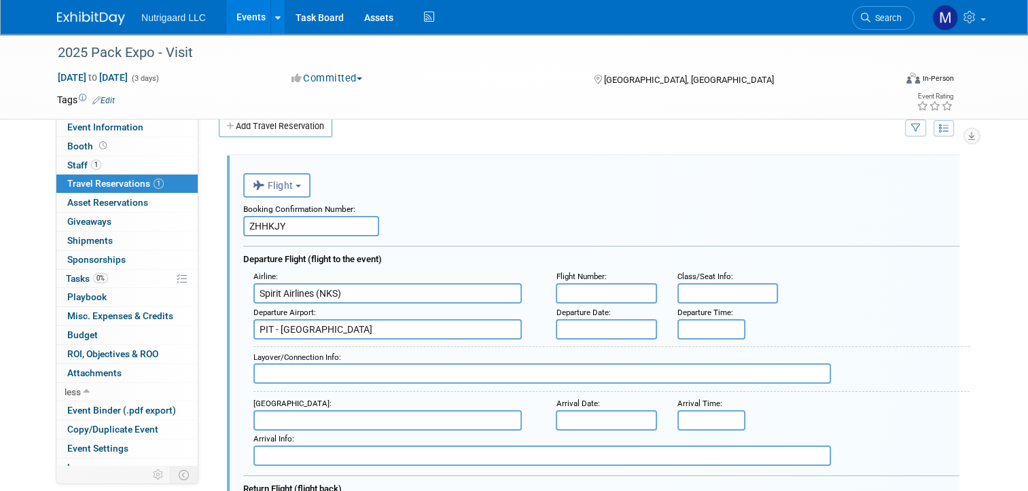
click at [601, 331] on input "text" at bounding box center [606, 329] width 101 height 20
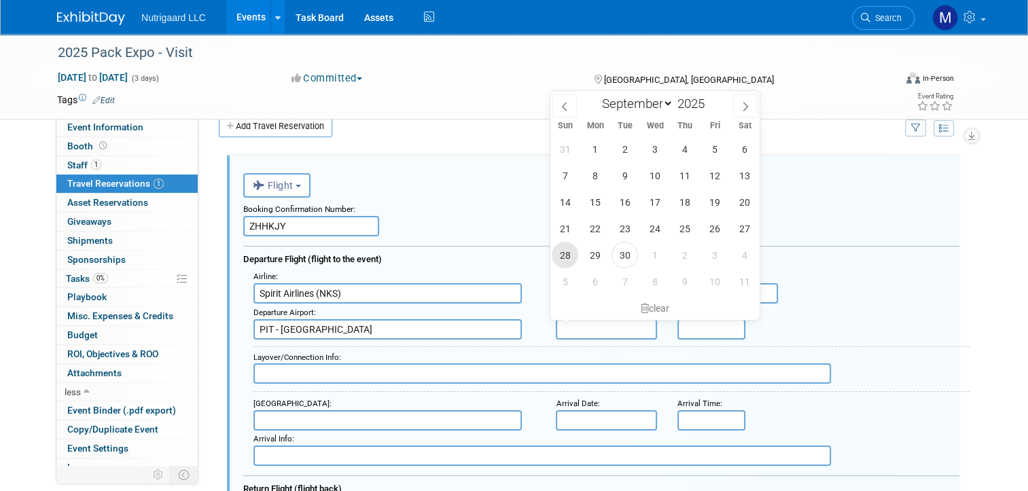
click at [570, 257] on span "28" at bounding box center [565, 255] width 26 height 26
type input "Sep 28, 2025"
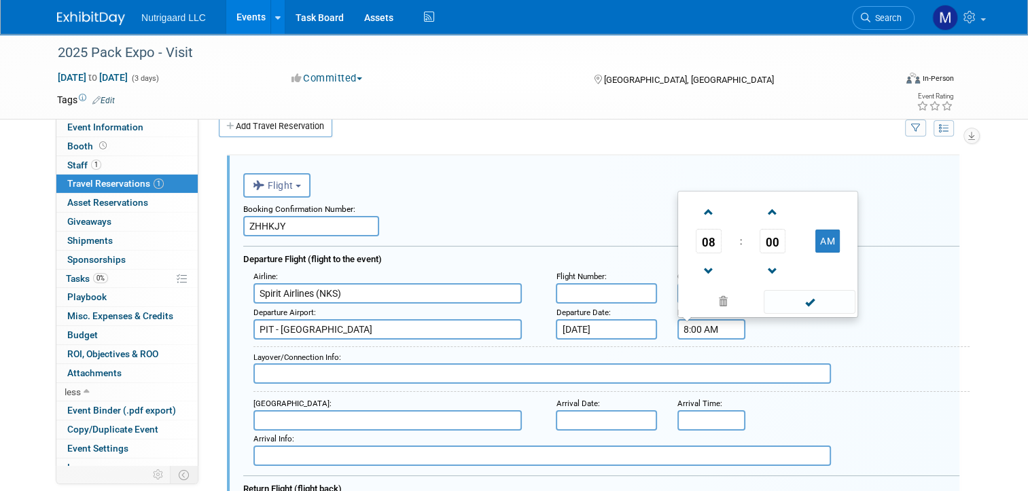
click at [704, 328] on input "8:00 AM" at bounding box center [711, 329] width 68 height 20
drag, startPoint x: 699, startPoint y: 242, endPoint x: 705, endPoint y: 251, distance: 10.7
click at [699, 242] on span "08" at bounding box center [709, 241] width 26 height 24
click at [745, 239] on td "05" at bounding box center [745, 233] width 43 height 37
click at [771, 234] on span "00" at bounding box center [773, 241] width 26 height 24
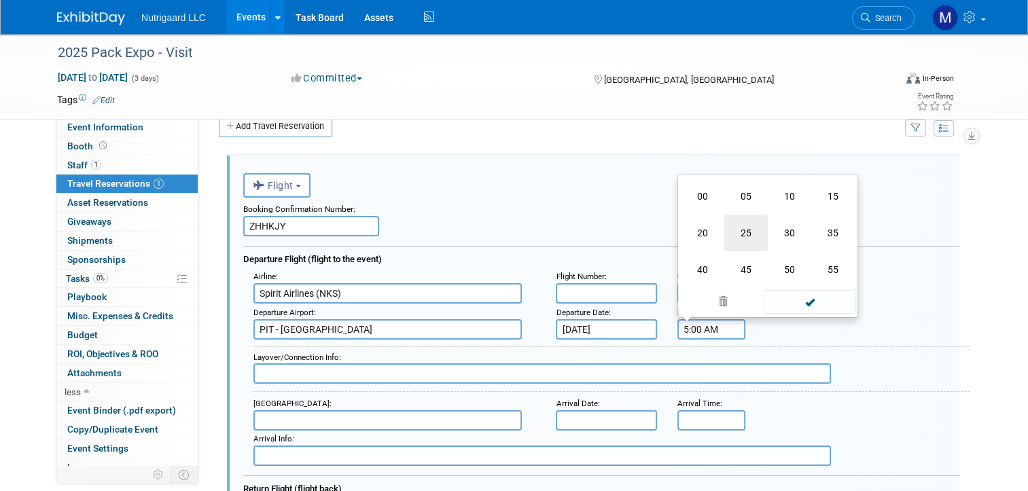
click at [755, 240] on td "25" at bounding box center [745, 233] width 43 height 37
click at [818, 245] on button "AM" at bounding box center [827, 241] width 24 height 23
type input "5:25 PM"
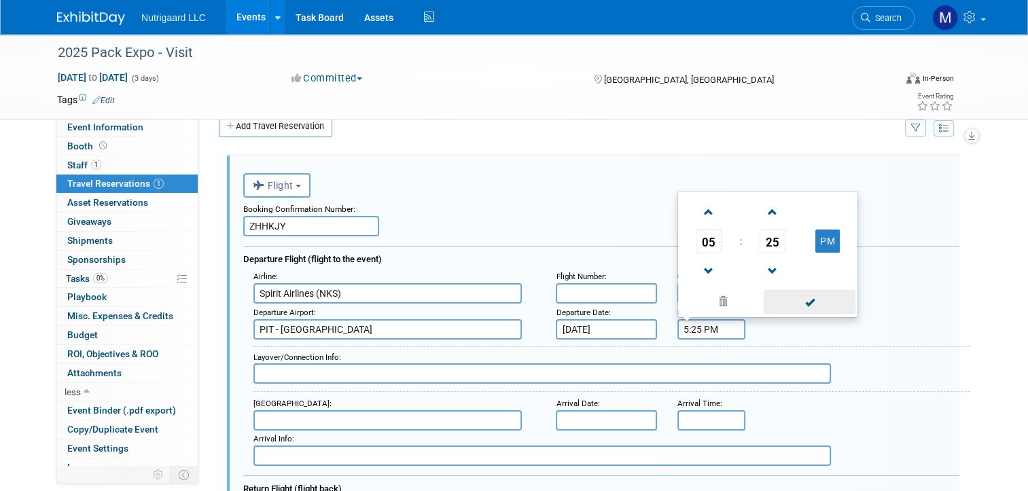
click at [816, 302] on span at bounding box center [810, 302] width 92 height 24
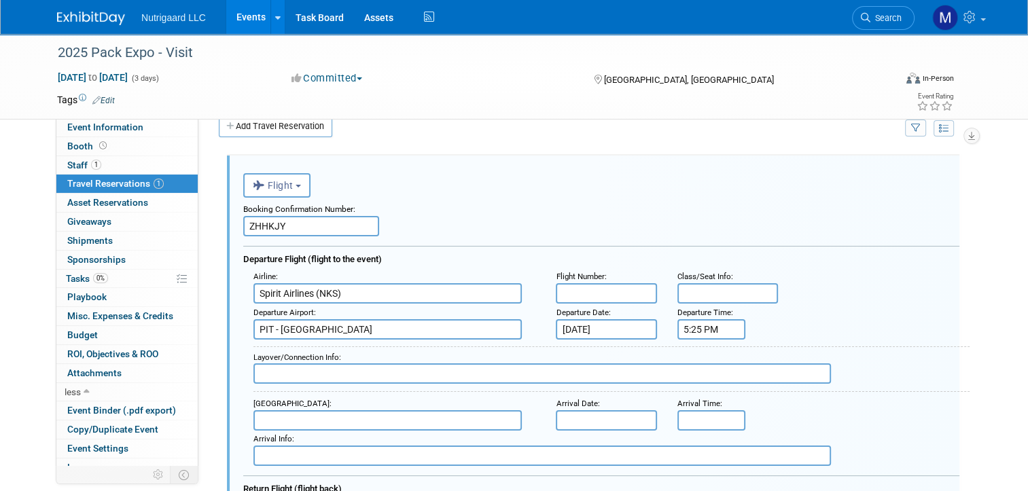
click at [298, 417] on input "text" at bounding box center [387, 420] width 268 height 20
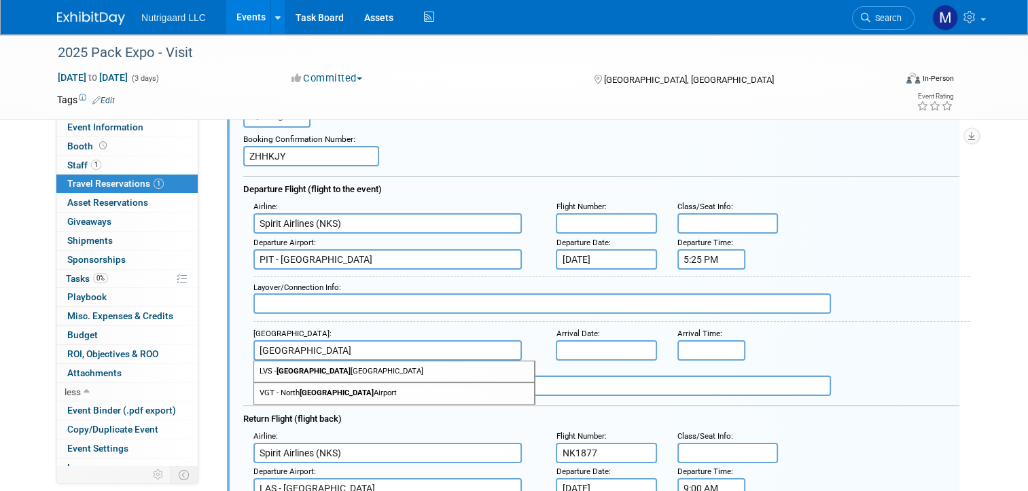
scroll to position [100, 0]
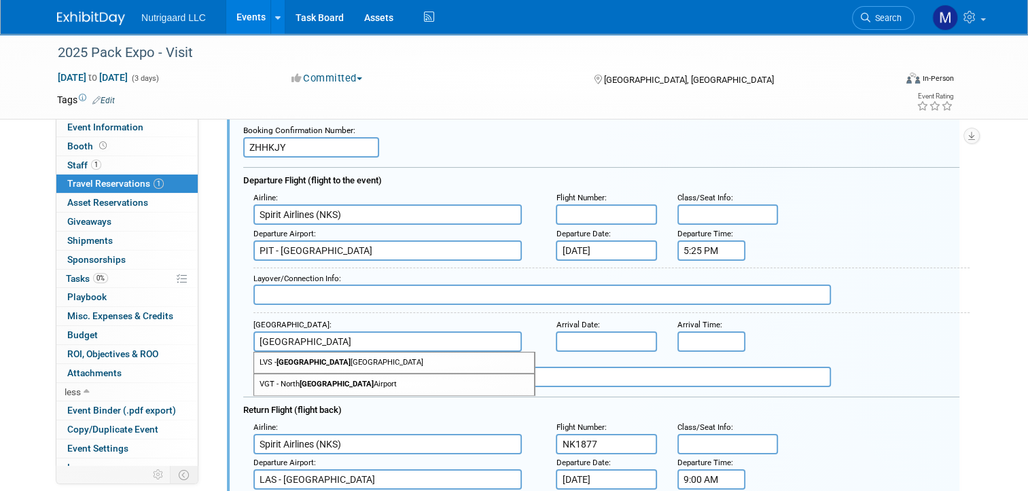
click at [313, 342] on input "LAS Vegas" at bounding box center [387, 342] width 268 height 20
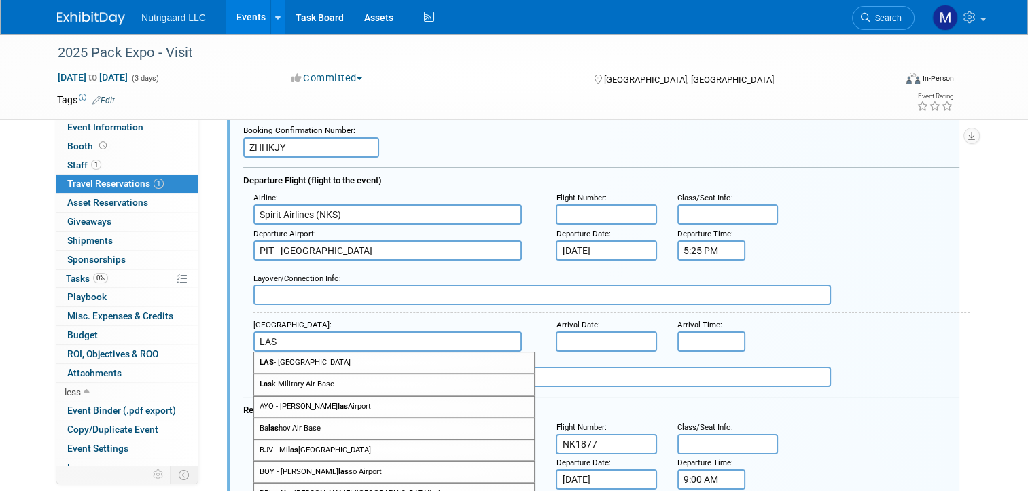
click at [375, 357] on span "LAS - McCarran International Airport" at bounding box center [394, 363] width 280 height 20
type input "LAS - McCarran International Airport"
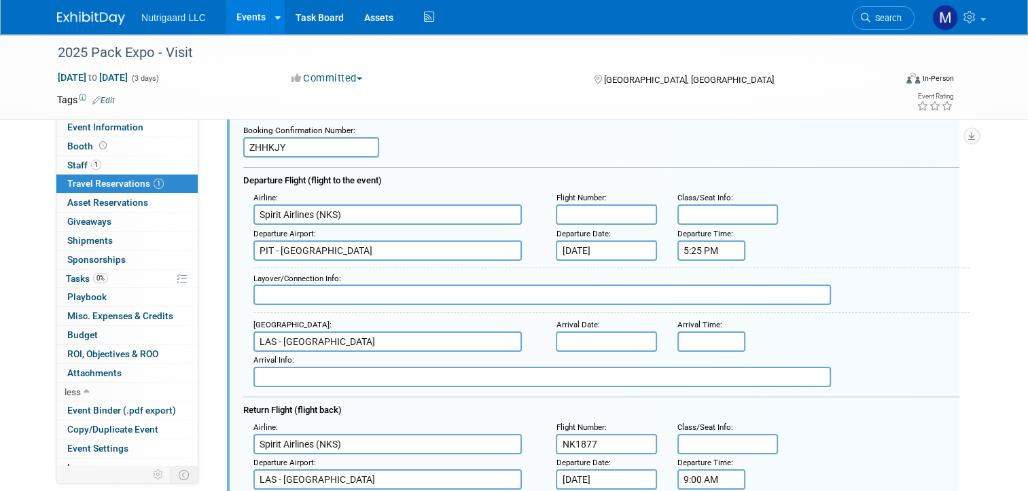
click at [601, 334] on input "text" at bounding box center [606, 342] width 101 height 20
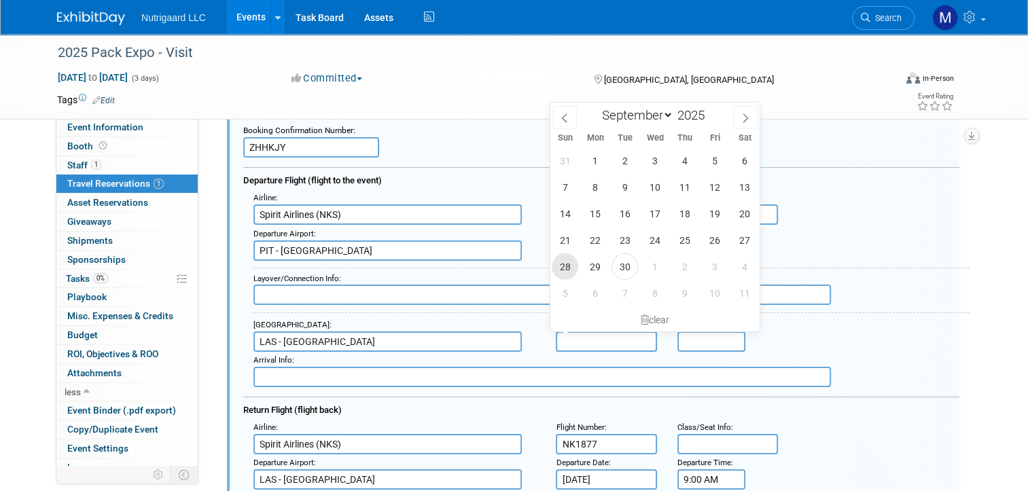
click at [568, 262] on span "28" at bounding box center [565, 266] width 26 height 26
type input "Sep 28, 2025"
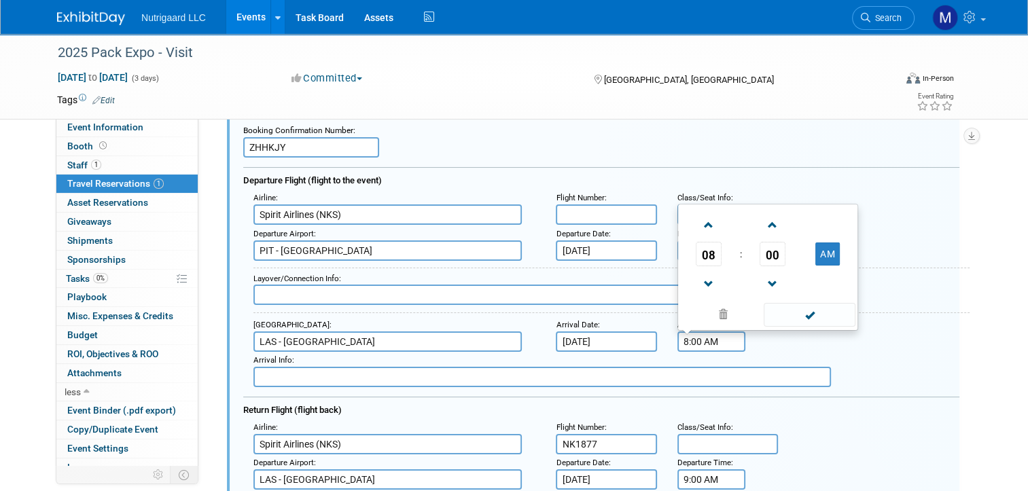
click at [693, 338] on input "8:00 AM" at bounding box center [711, 342] width 68 height 20
click at [700, 249] on span "08" at bounding box center [709, 254] width 26 height 24
click at [821, 247] on td "07" at bounding box center [832, 246] width 43 height 37
click at [770, 252] on span "00" at bounding box center [773, 254] width 26 height 24
drag, startPoint x: 779, startPoint y: 215, endPoint x: 771, endPoint y: 268, distance: 53.6
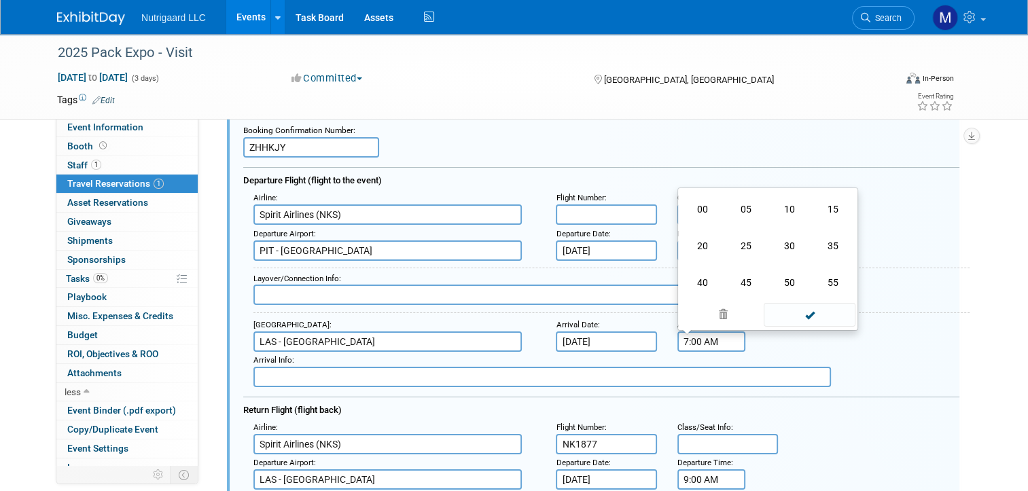
click at [778, 221] on td "10" at bounding box center [789, 209] width 43 height 37
click at [698, 341] on input "7:10 AM" at bounding box center [711, 342] width 68 height 20
click at [824, 251] on button "AM" at bounding box center [827, 254] width 24 height 23
click at [939, 317] on div "Arrival Airport : LAS - McCarran International Airport Arrival Date : Sep 28, 2…" at bounding box center [606, 334] width 726 height 35
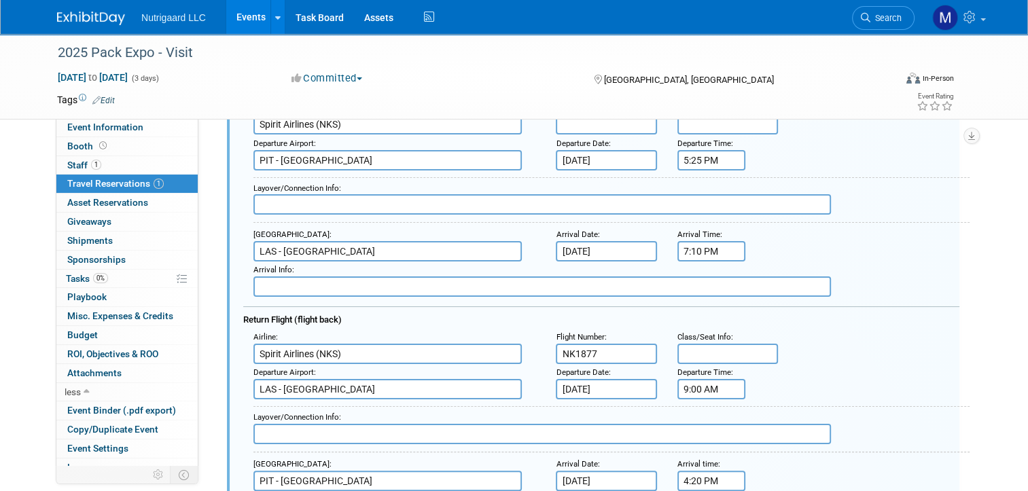
scroll to position [200, 0]
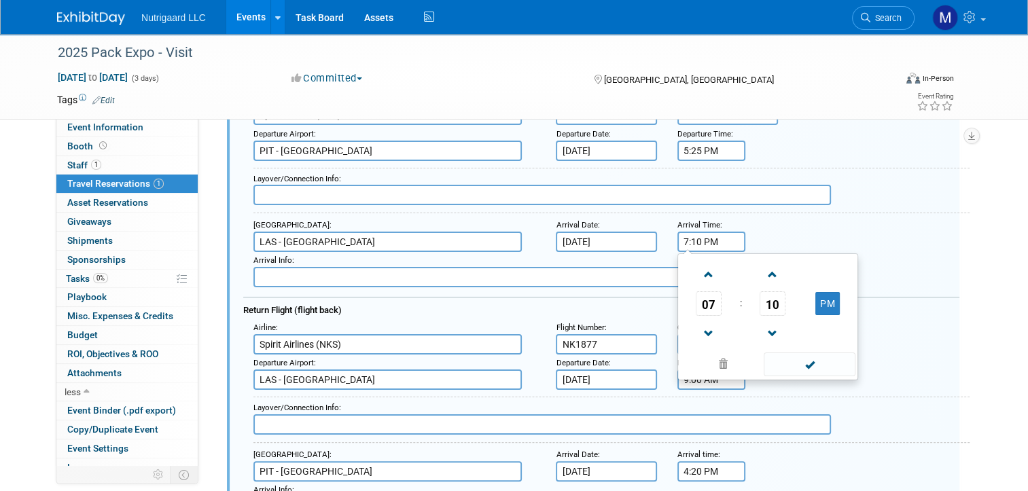
click at [696, 241] on input "7:10 PM" at bounding box center [711, 242] width 68 height 20
click at [813, 368] on span at bounding box center [810, 365] width 92 height 24
type input "7:12 PM"
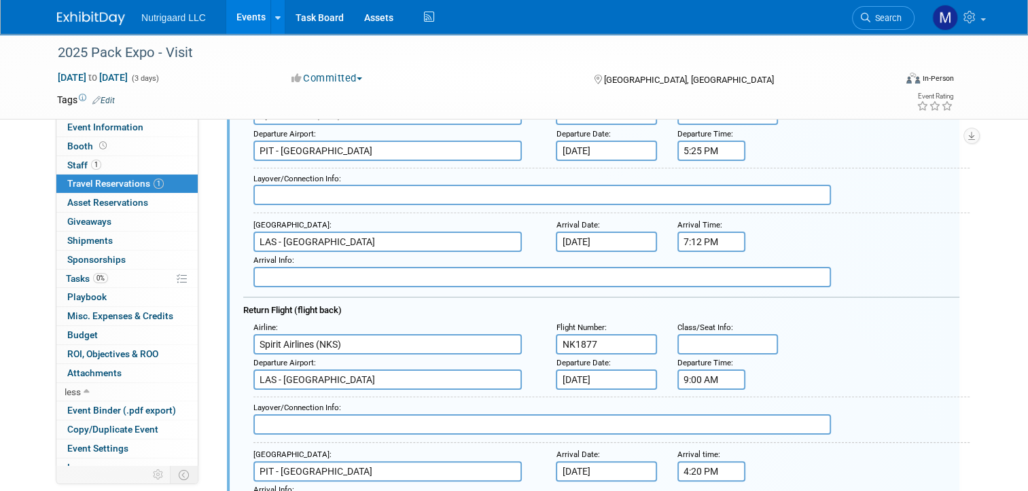
click at [868, 364] on div "Departure Airport : LAS - McCarran International Airport Departure Date : Sep 3…" at bounding box center [606, 372] width 726 height 35
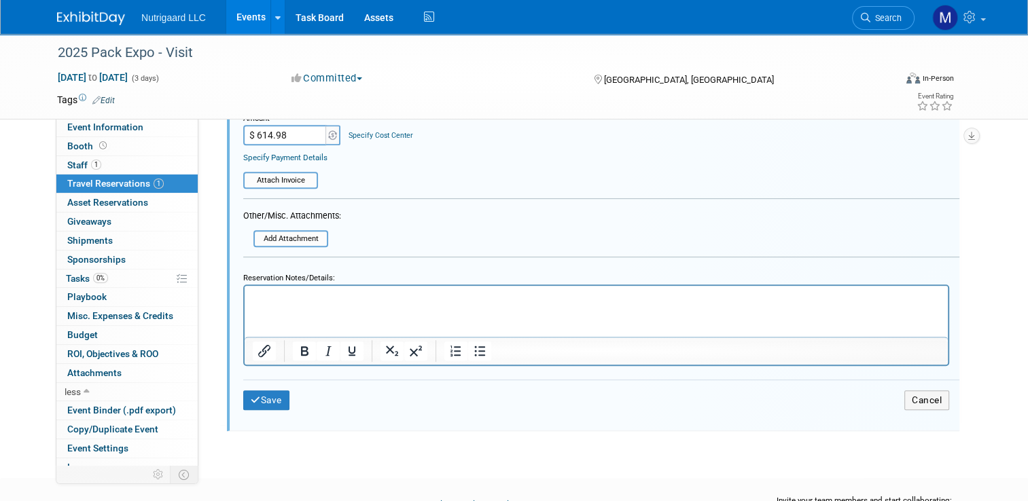
scroll to position [756, 0]
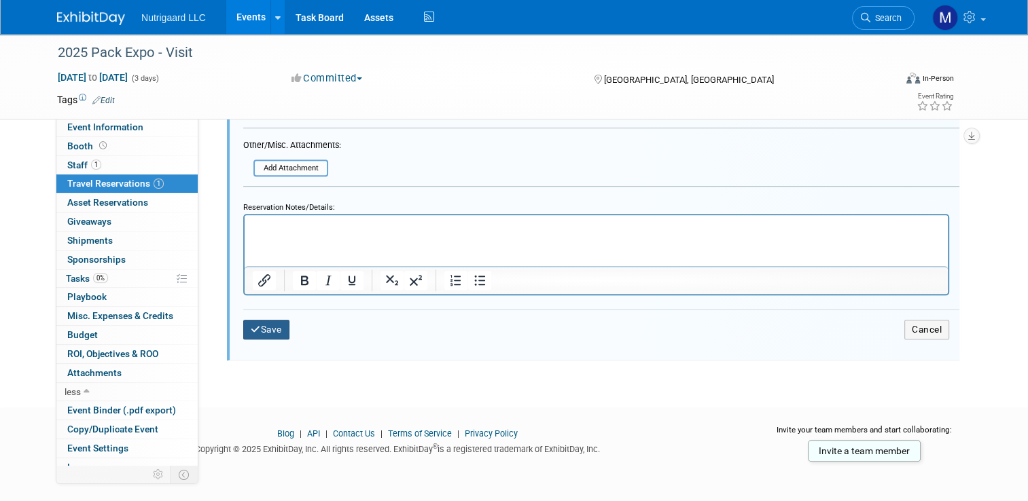
click at [270, 327] on button "Save" at bounding box center [266, 330] width 46 height 20
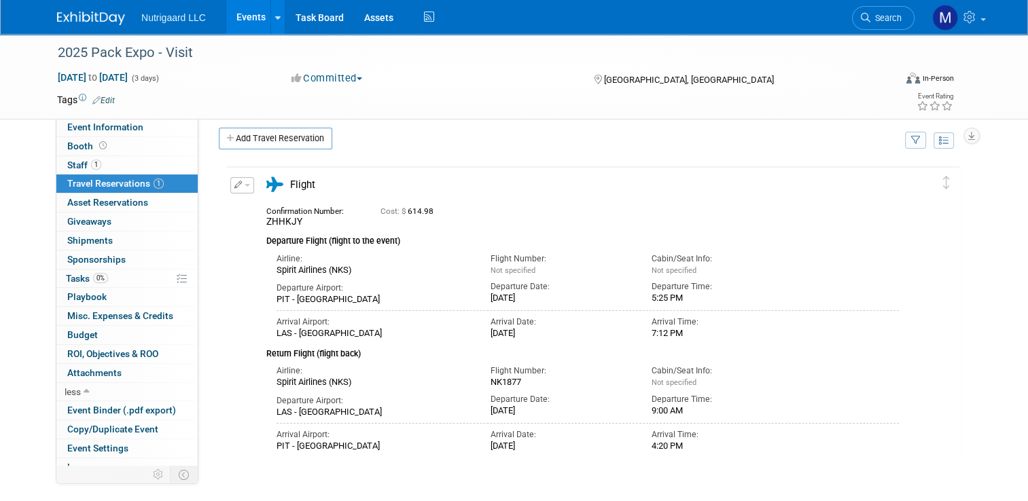
scroll to position [0, 0]
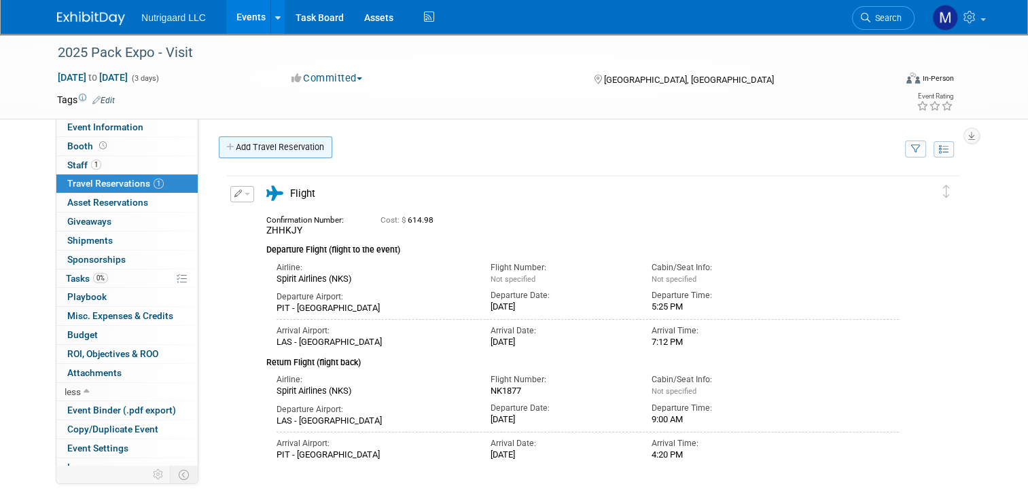
click at [228, 149] on link "Add Travel Reservation" at bounding box center [275, 148] width 113 height 22
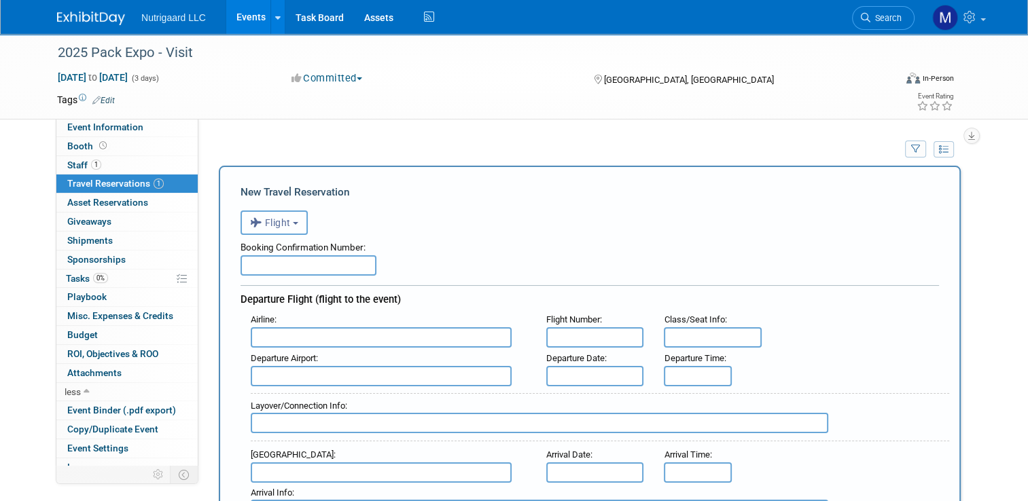
click at [290, 219] on button "Flight" at bounding box center [274, 223] width 67 height 24
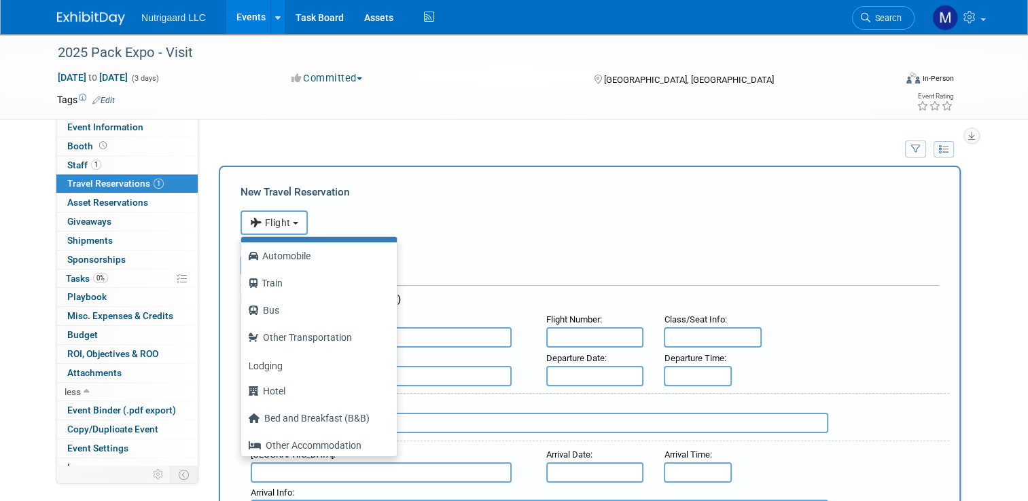
scroll to position [57, 0]
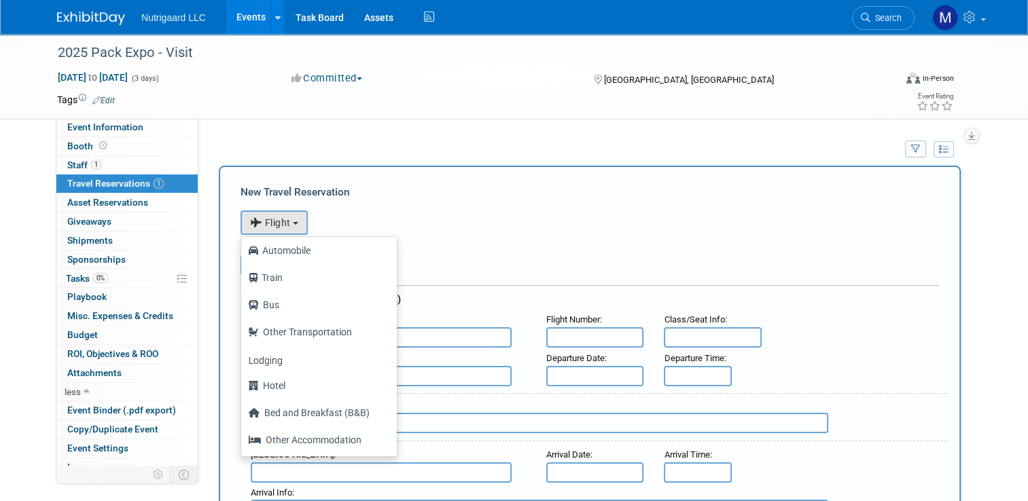
click at [387, 207] on div "<i class="fas fa-plane" style="padding: 6px 4px 6px 1px;"></i> Flight <i class=…" at bounding box center [590, 221] width 698 height 28
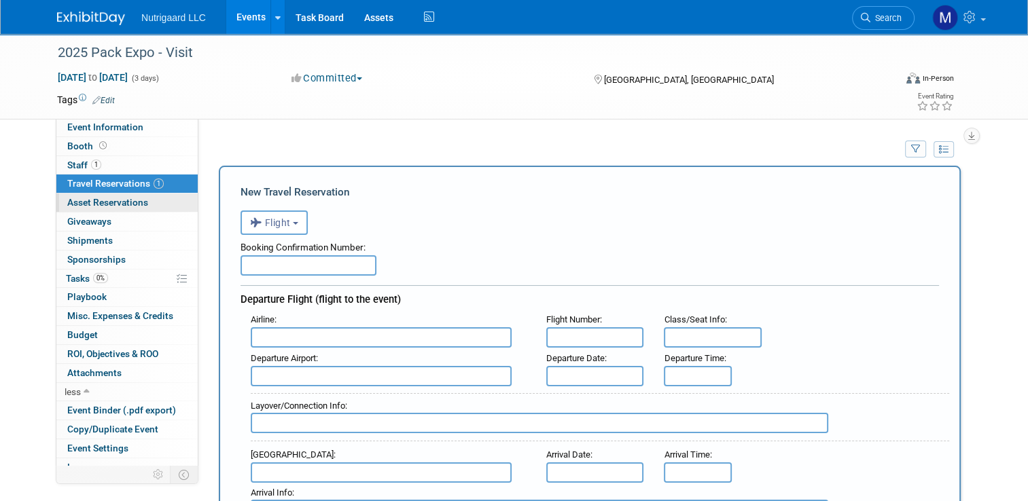
click at [118, 203] on span "Asset Reservations 0" at bounding box center [107, 202] width 81 height 11
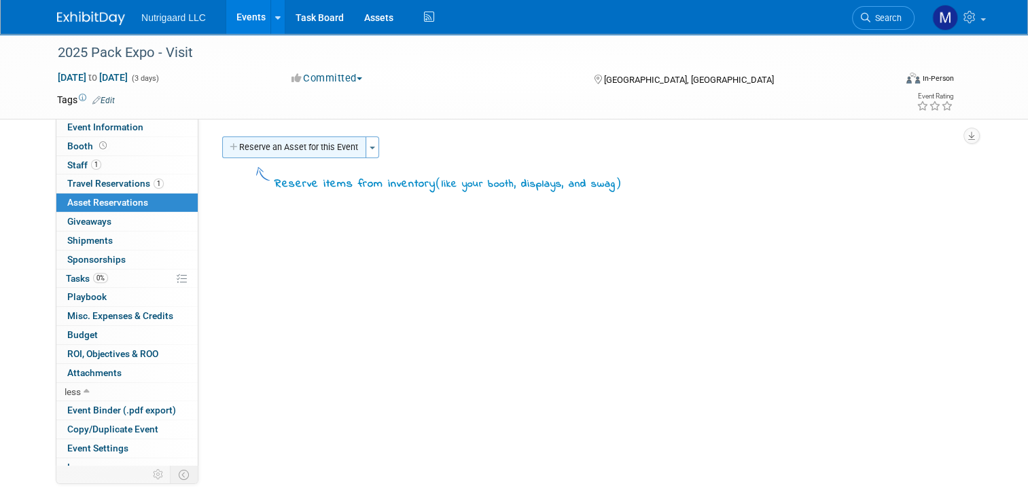
click at [234, 152] on button "Reserve an Asset for this Event" at bounding box center [294, 148] width 144 height 22
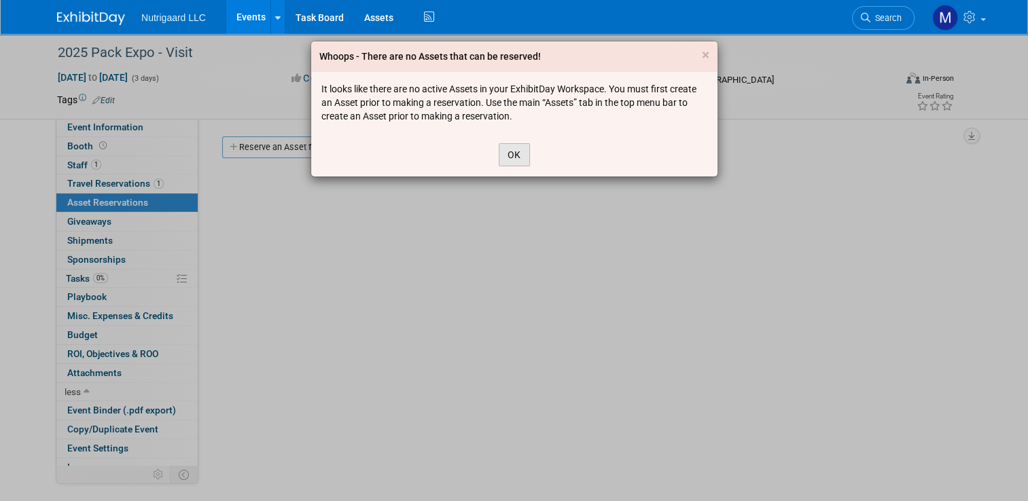
click at [511, 152] on button "OK" at bounding box center [514, 154] width 31 height 23
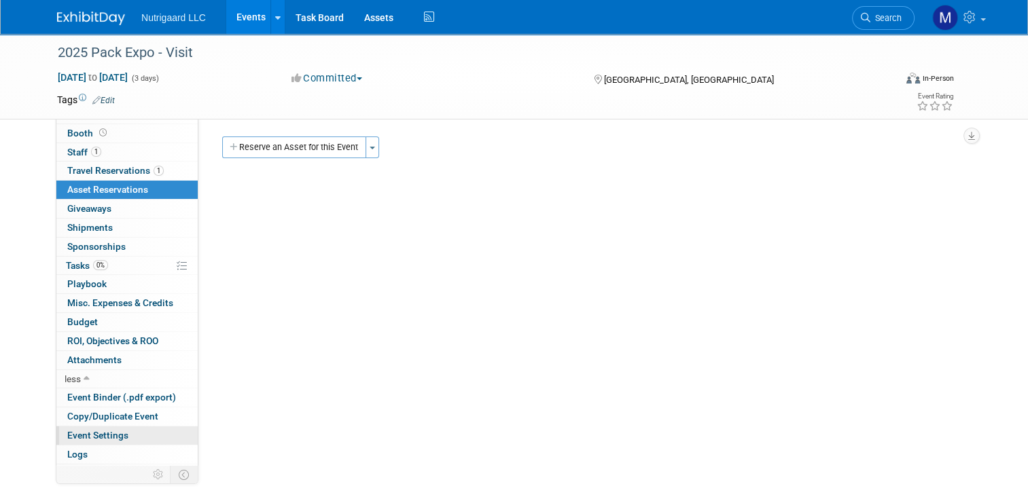
scroll to position [0, 0]
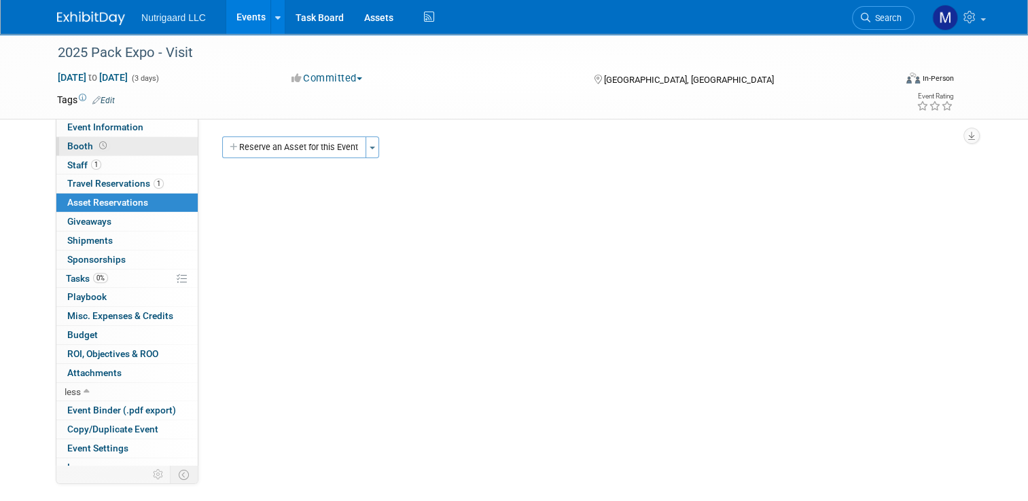
click at [73, 144] on span "Booth" at bounding box center [88, 146] width 42 height 11
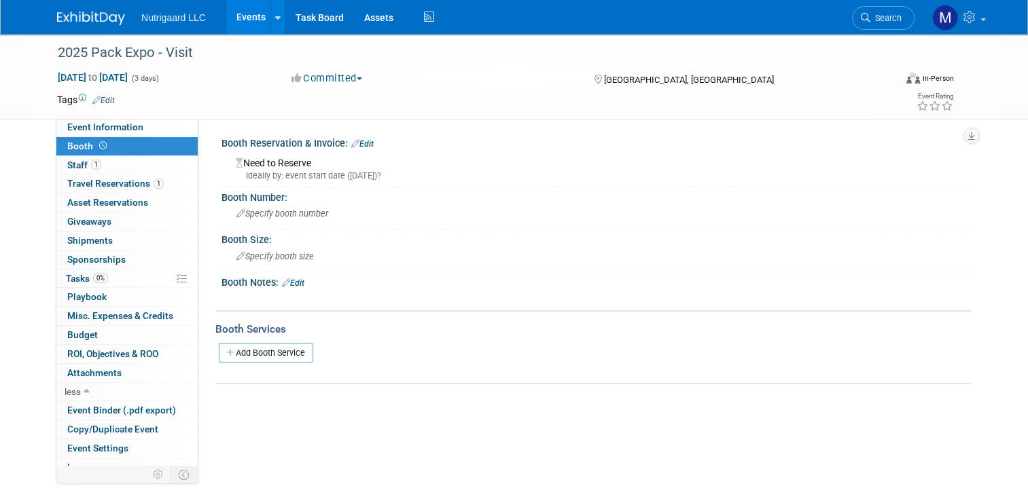
click at [356, 144] on link "Edit" at bounding box center [362, 144] width 22 height 10
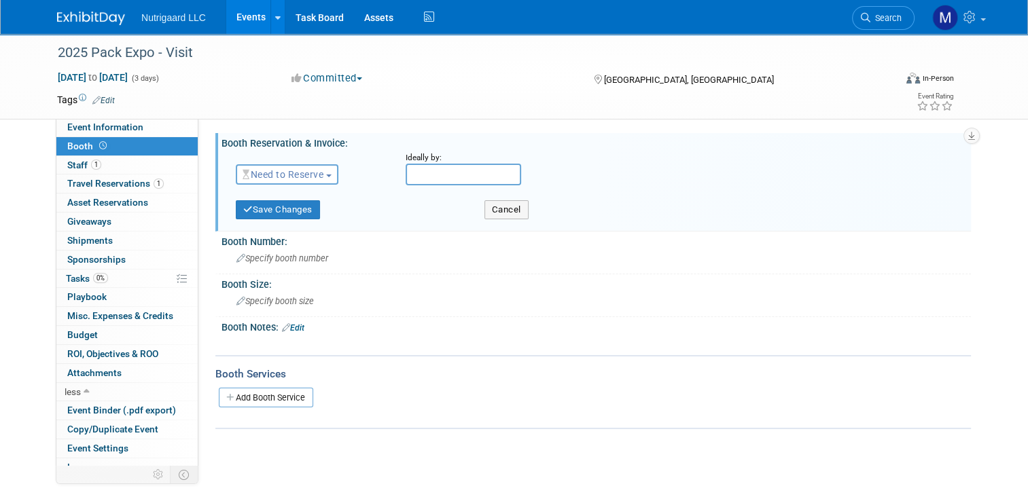
click at [326, 175] on span "button" at bounding box center [328, 176] width 5 height 3
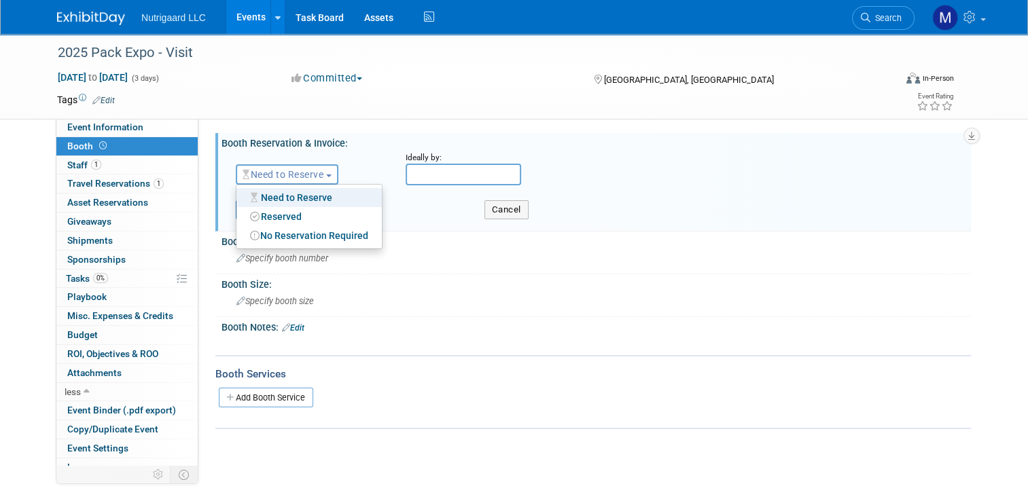
click at [429, 217] on div "Save Changes" at bounding box center [350, 206] width 249 height 28
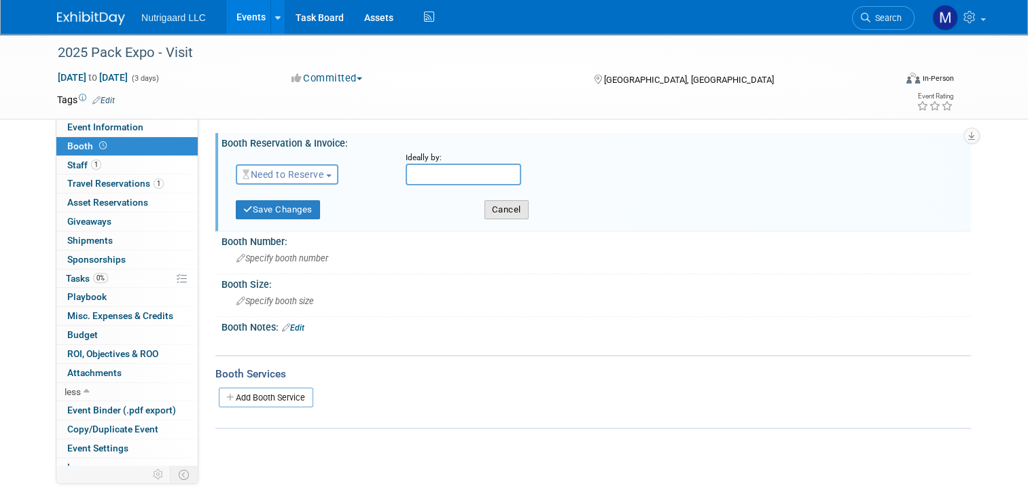
click at [503, 209] on button "Cancel" at bounding box center [506, 209] width 44 height 19
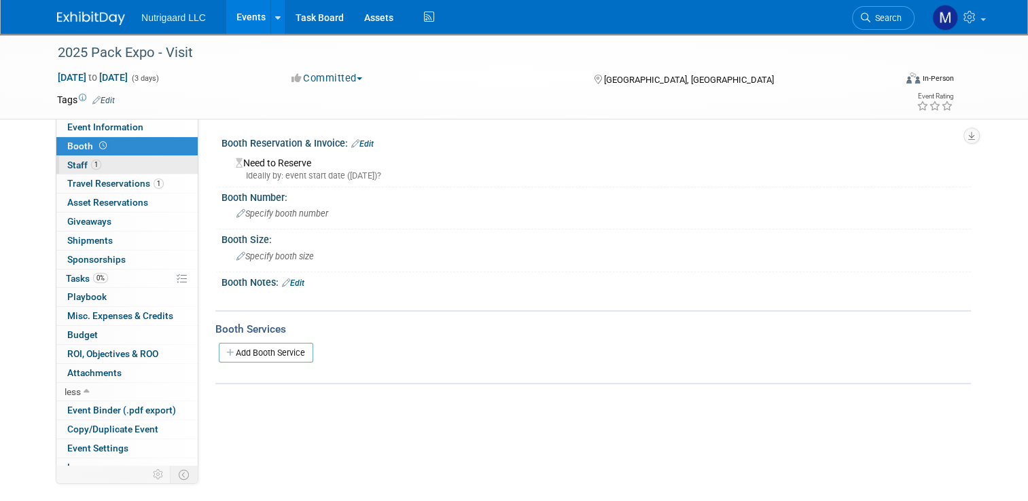
click at [67, 170] on span "Staff 1" at bounding box center [84, 165] width 34 height 11
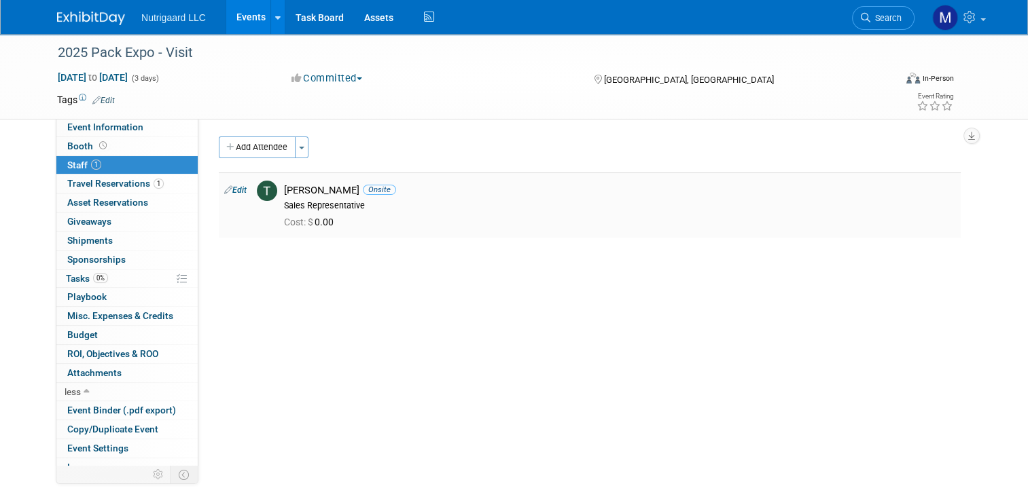
click at [287, 208] on div "Sales Representative" at bounding box center [619, 205] width 671 height 11
click at [229, 192] on link "Edit" at bounding box center [235, 190] width 22 height 10
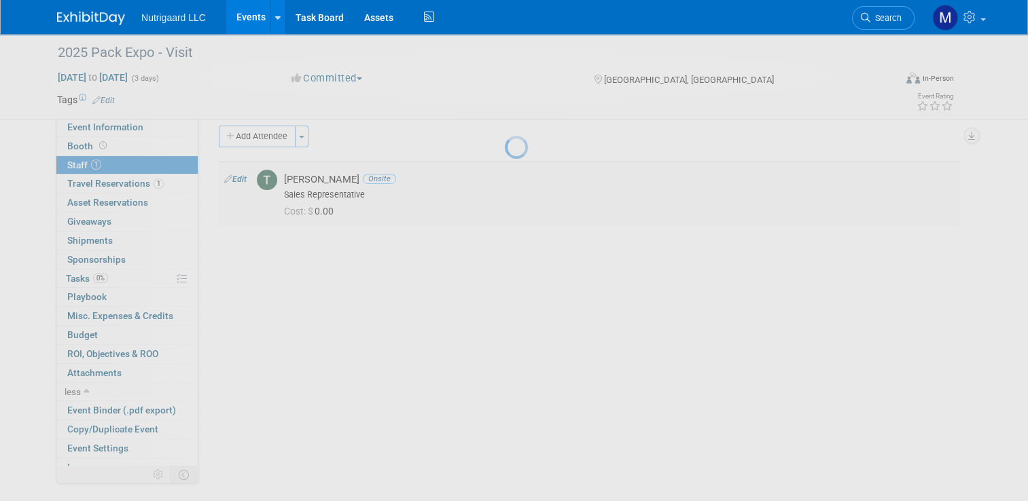
select select "ae9c945d-4eb4-44e8-aed6-cc7dbf624fd1"
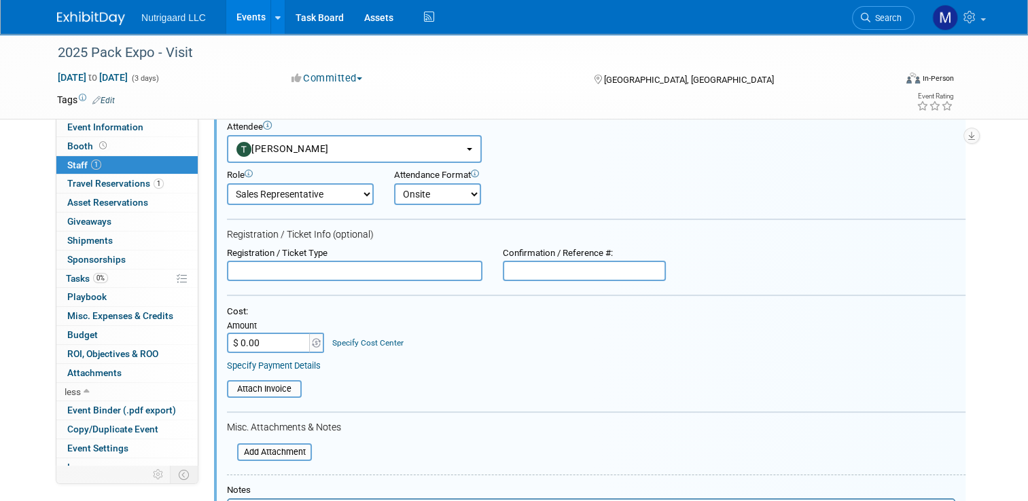
scroll to position [66, 0]
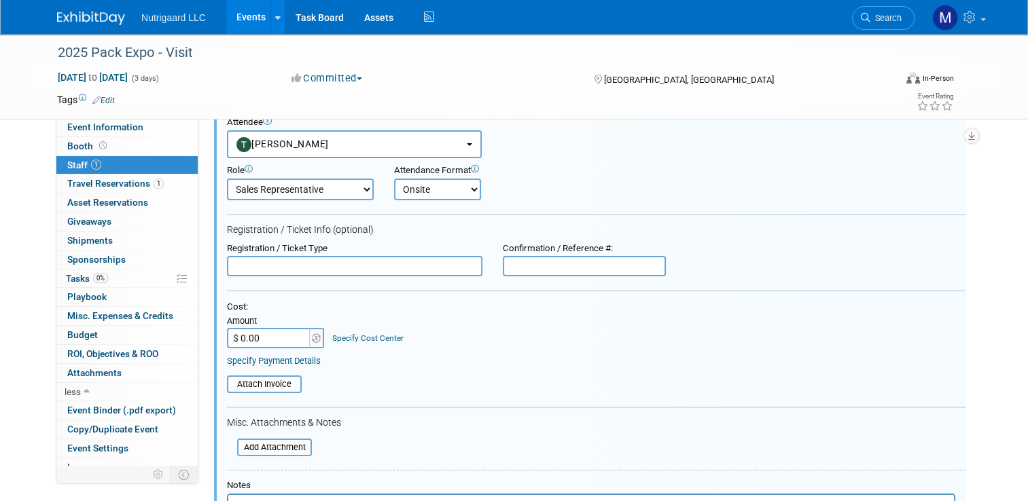
click at [311, 260] on input "text" at bounding box center [354, 266] width 255 height 20
type input "249502"
drag, startPoint x: 290, startPoint y: 266, endPoint x: 207, endPoint y: 266, distance: 83.6
click at [214, 266] on div "Attendee <img src="https://www.exhibitday.com/Images/Unassigned-User-Icon.png" …" at bounding box center [589, 365] width 751 height 516
click at [507, 268] on input "text" at bounding box center [584, 266] width 163 height 20
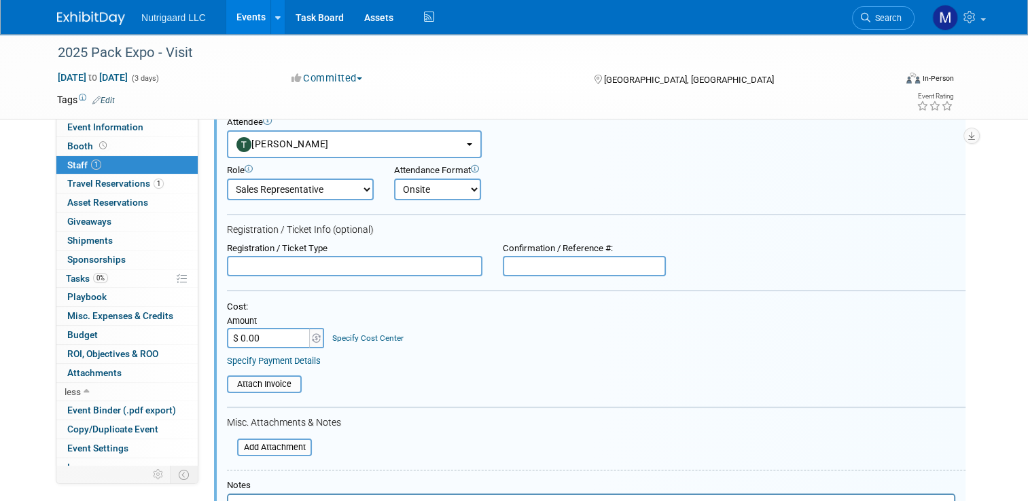
paste input "249502"
type input "249502"
click at [406, 270] on input "text" at bounding box center [354, 266] width 255 height 20
type input "Badge"
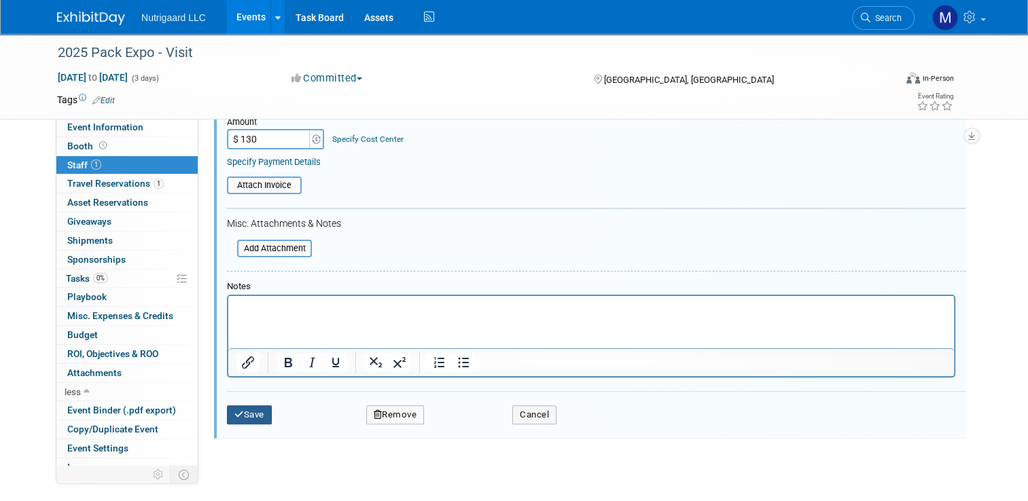
type input "$ 130.00"
click at [252, 409] on button "Save" at bounding box center [249, 415] width 45 height 19
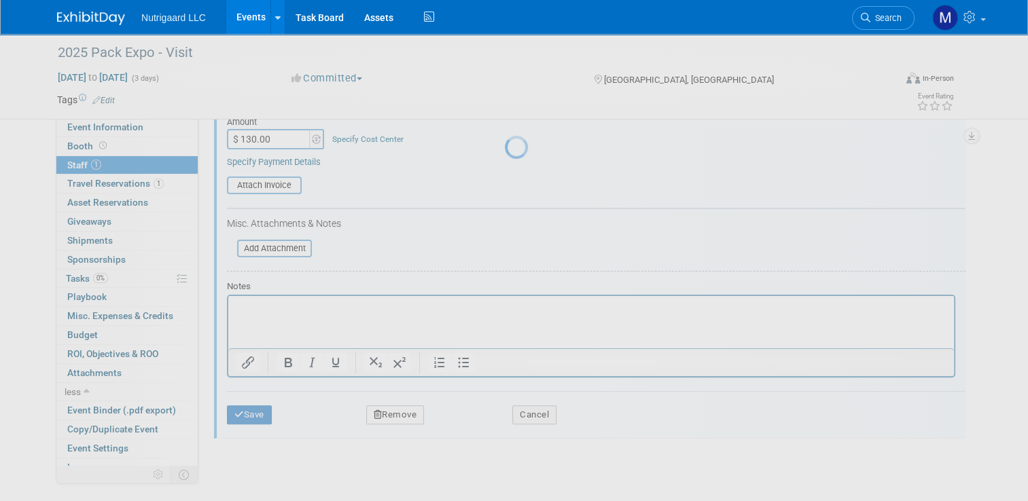
scroll to position [139, 0]
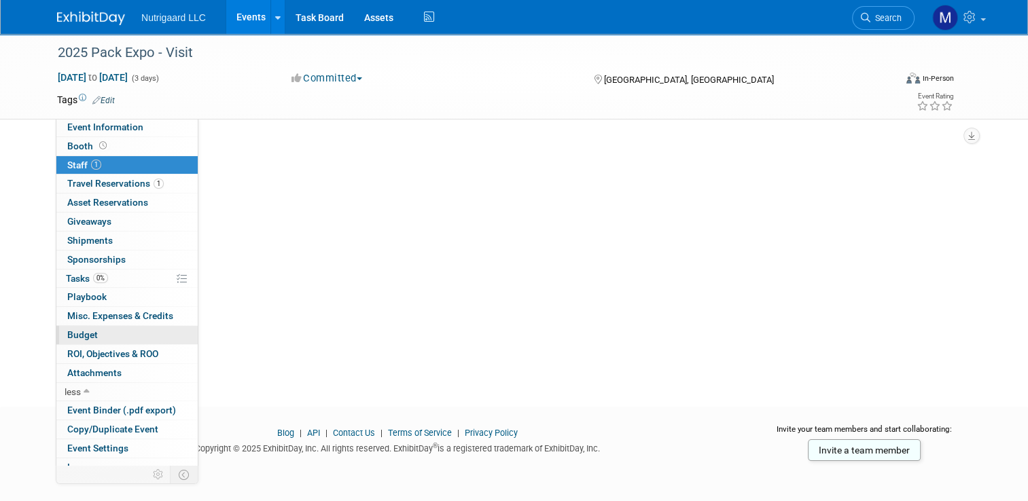
click at [79, 339] on span "Budget" at bounding box center [82, 335] width 31 height 11
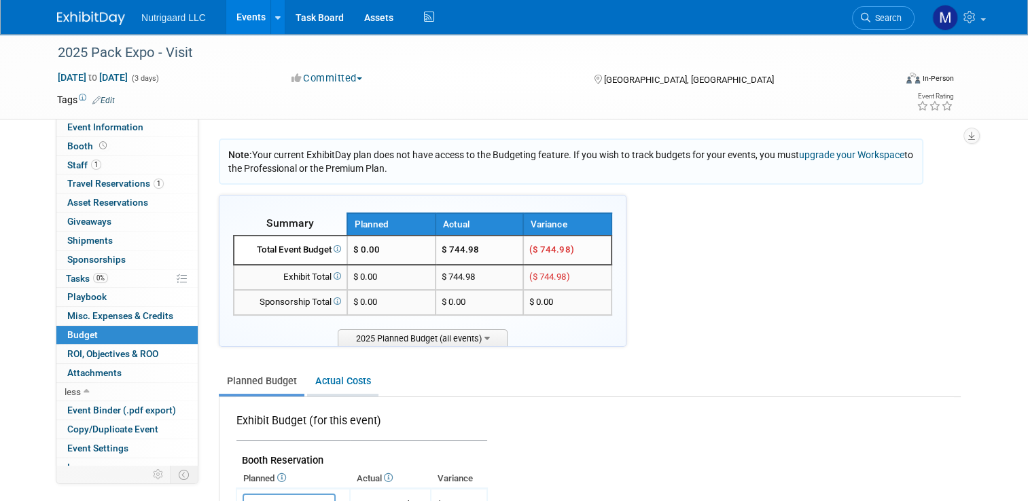
click at [332, 385] on link "Actual Costs" at bounding box center [342, 381] width 71 height 25
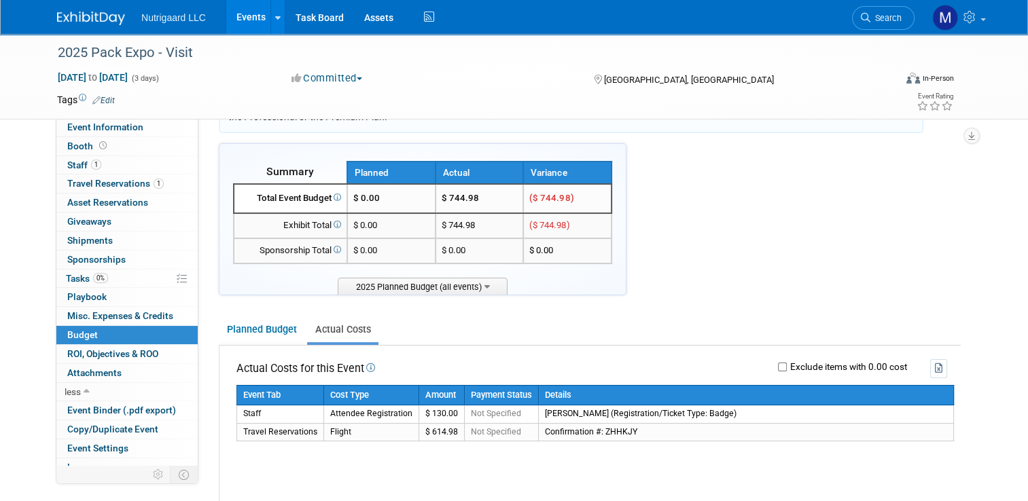
scroll to position [49, 0]
